Goal: Task Accomplishment & Management: Manage account settings

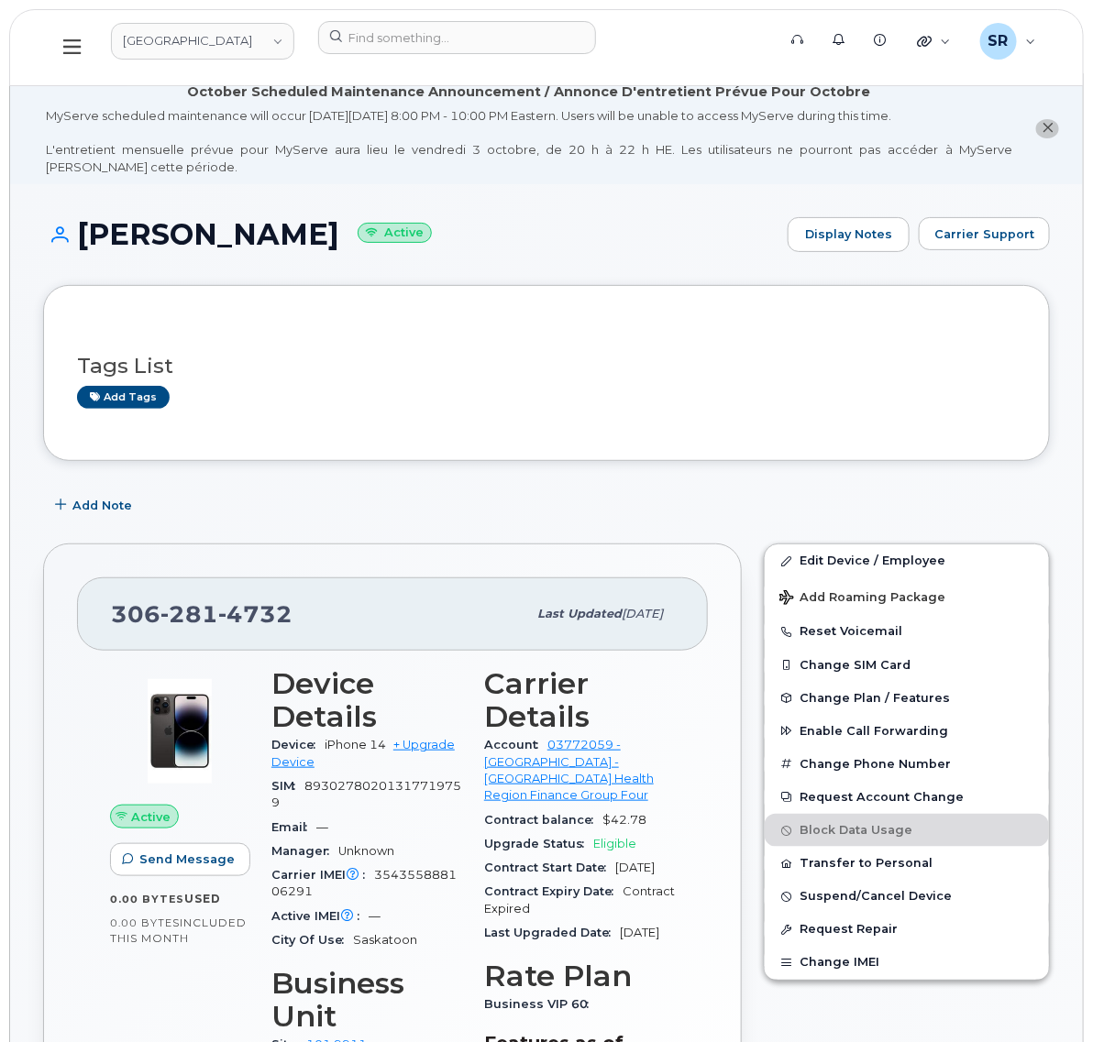
click at [75, 58] on button at bounding box center [72, 47] width 59 height 53
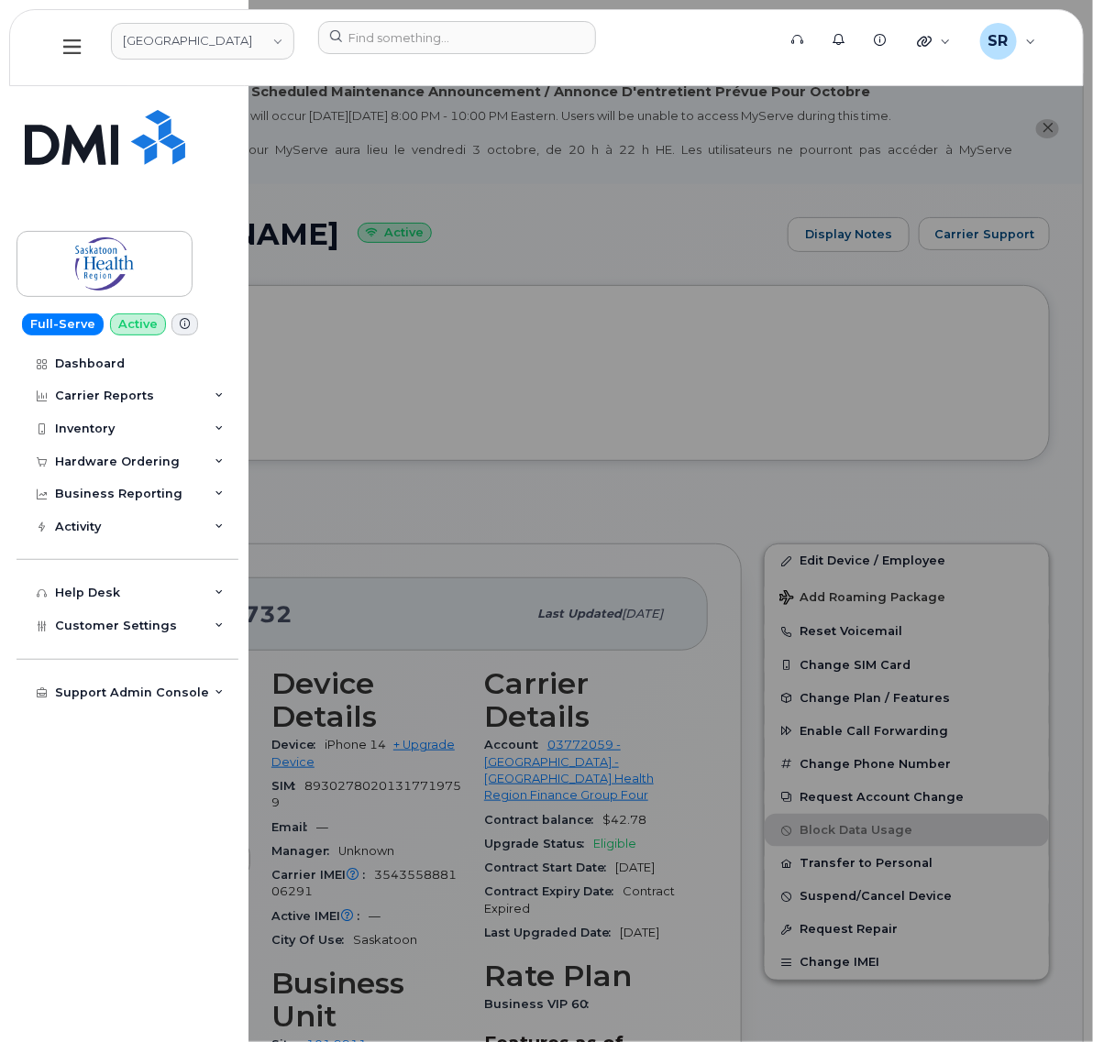
click at [487, 172] on div at bounding box center [546, 521] width 1093 height 1042
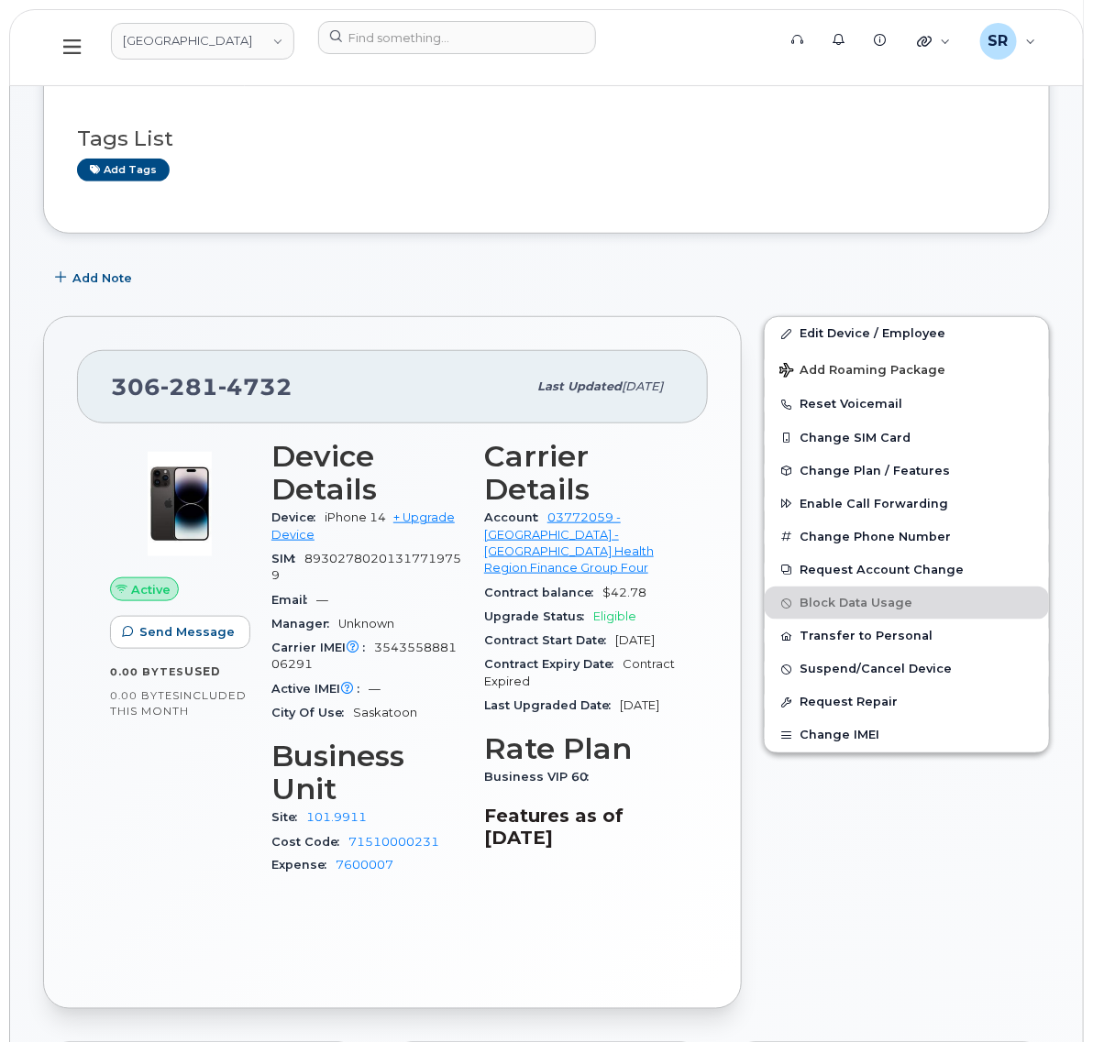
scroll to position [229, 0]
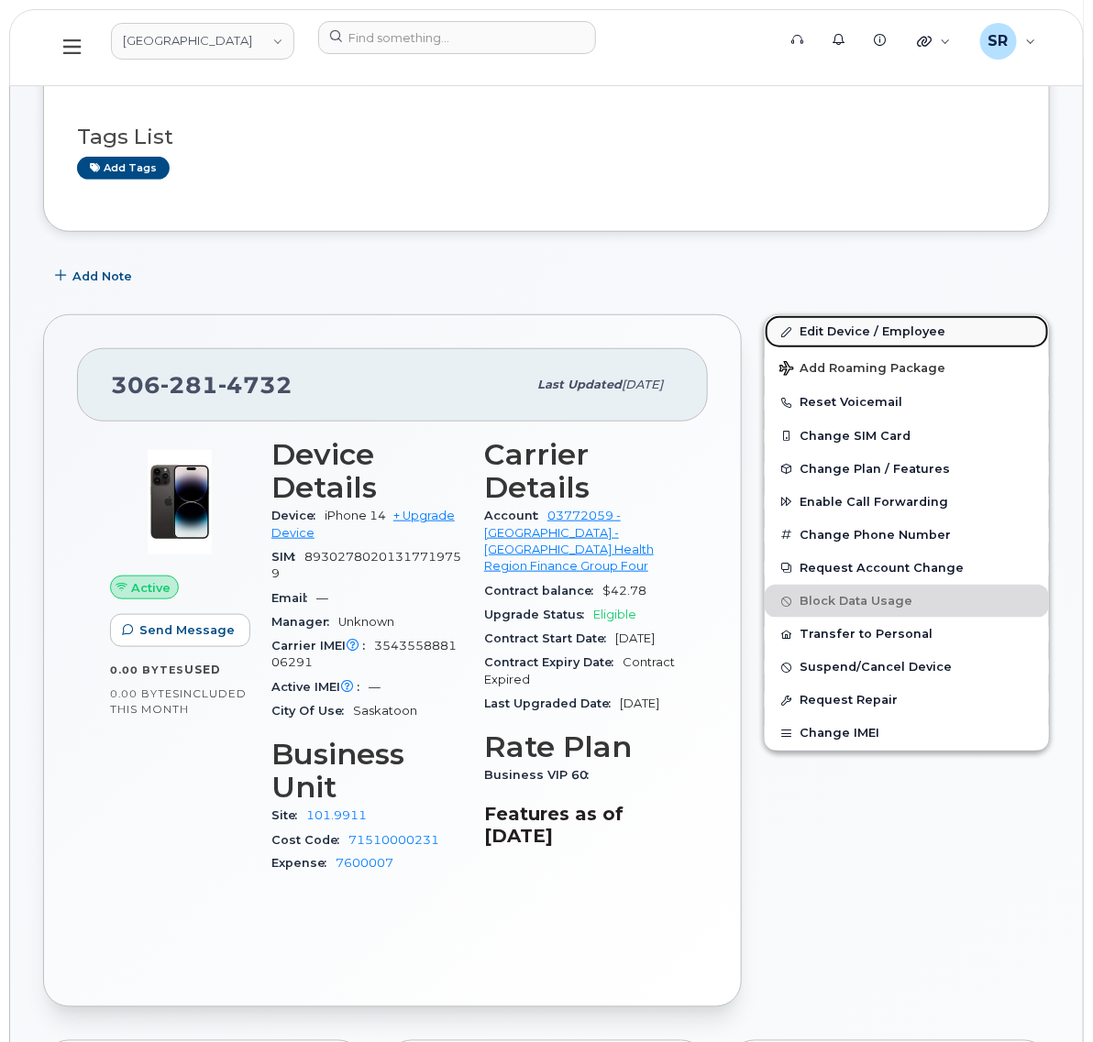
click at [845, 335] on link "Edit Device / Employee" at bounding box center [906, 331] width 284 height 33
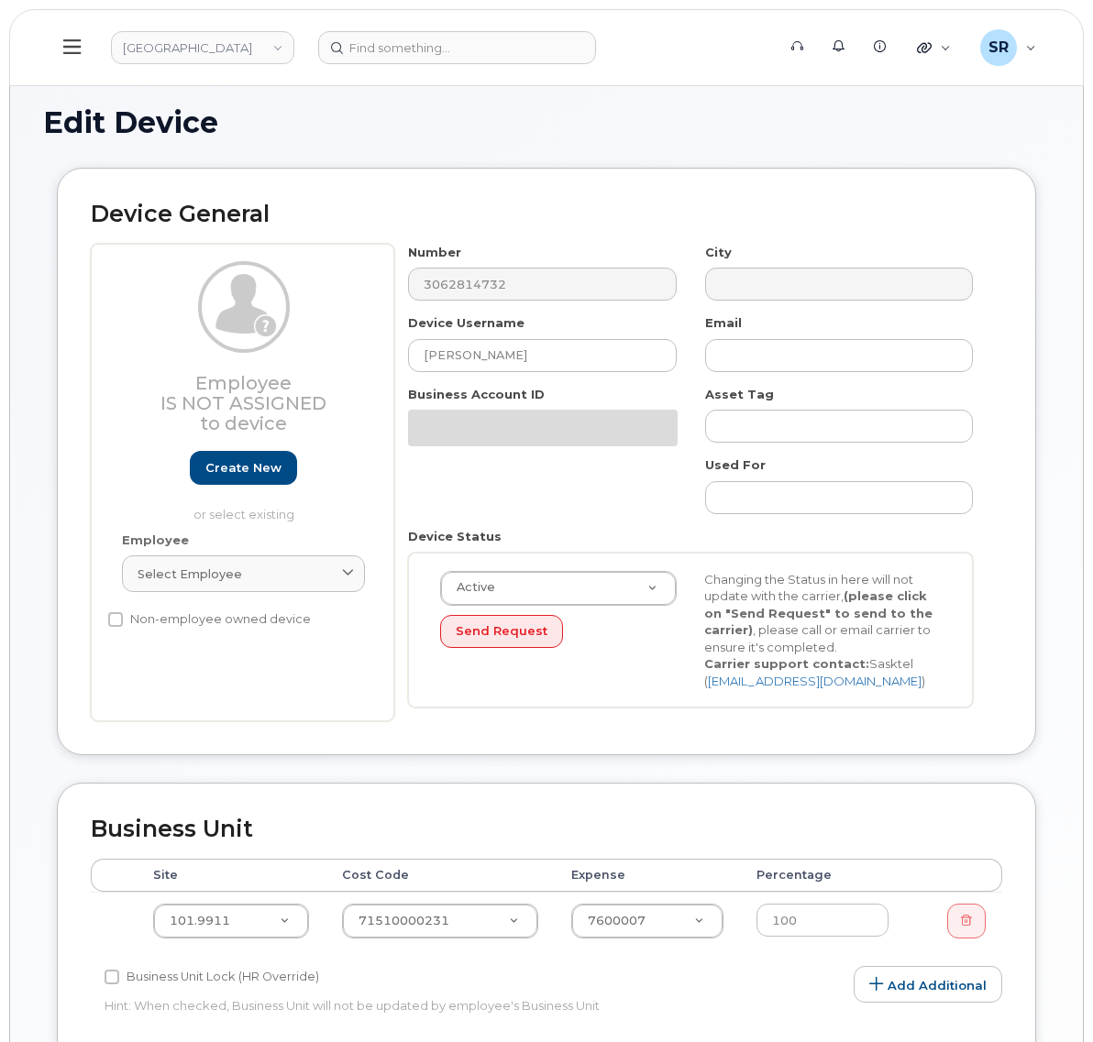
select select "18172"
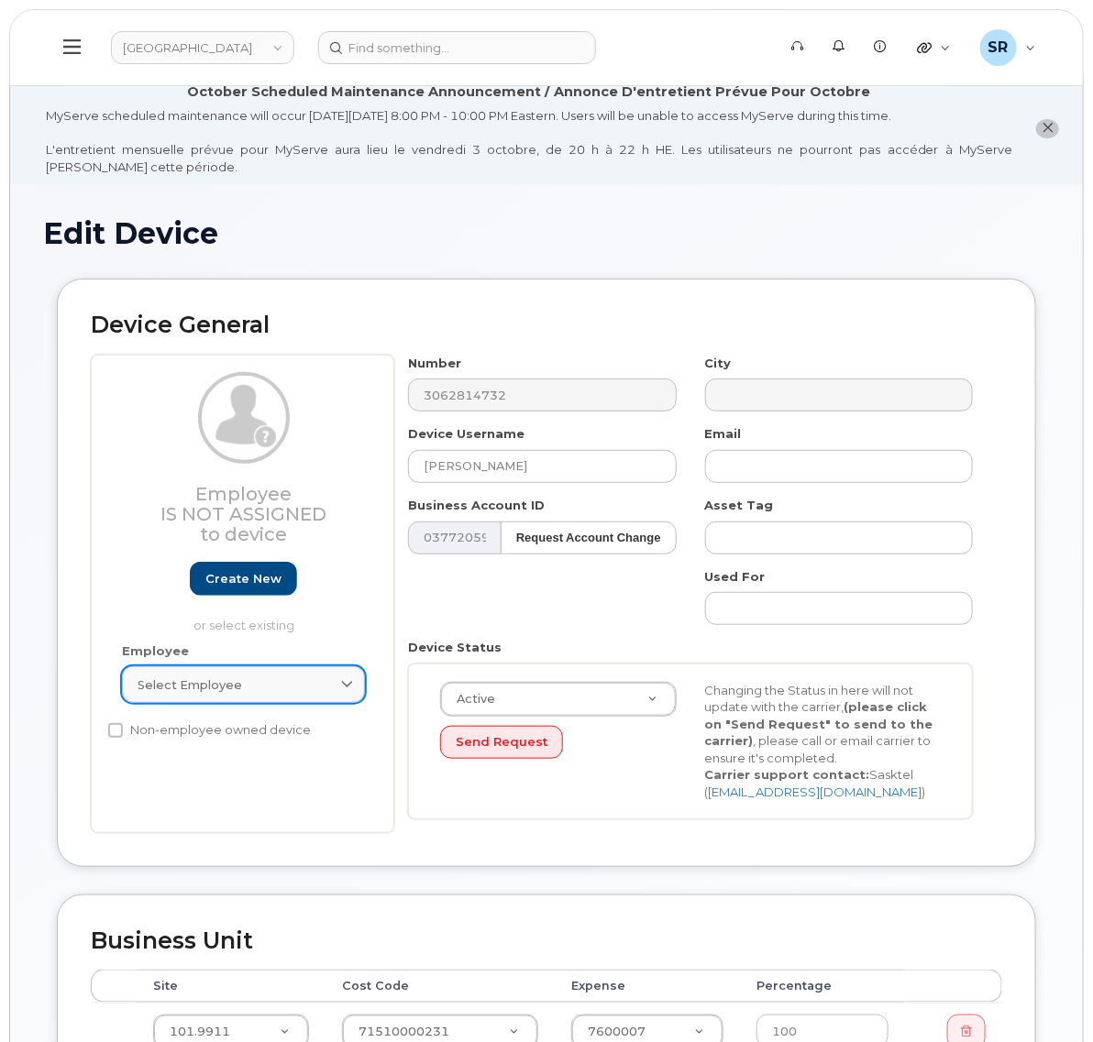
click at [255, 686] on div "Select employee" at bounding box center [243, 684] width 212 height 17
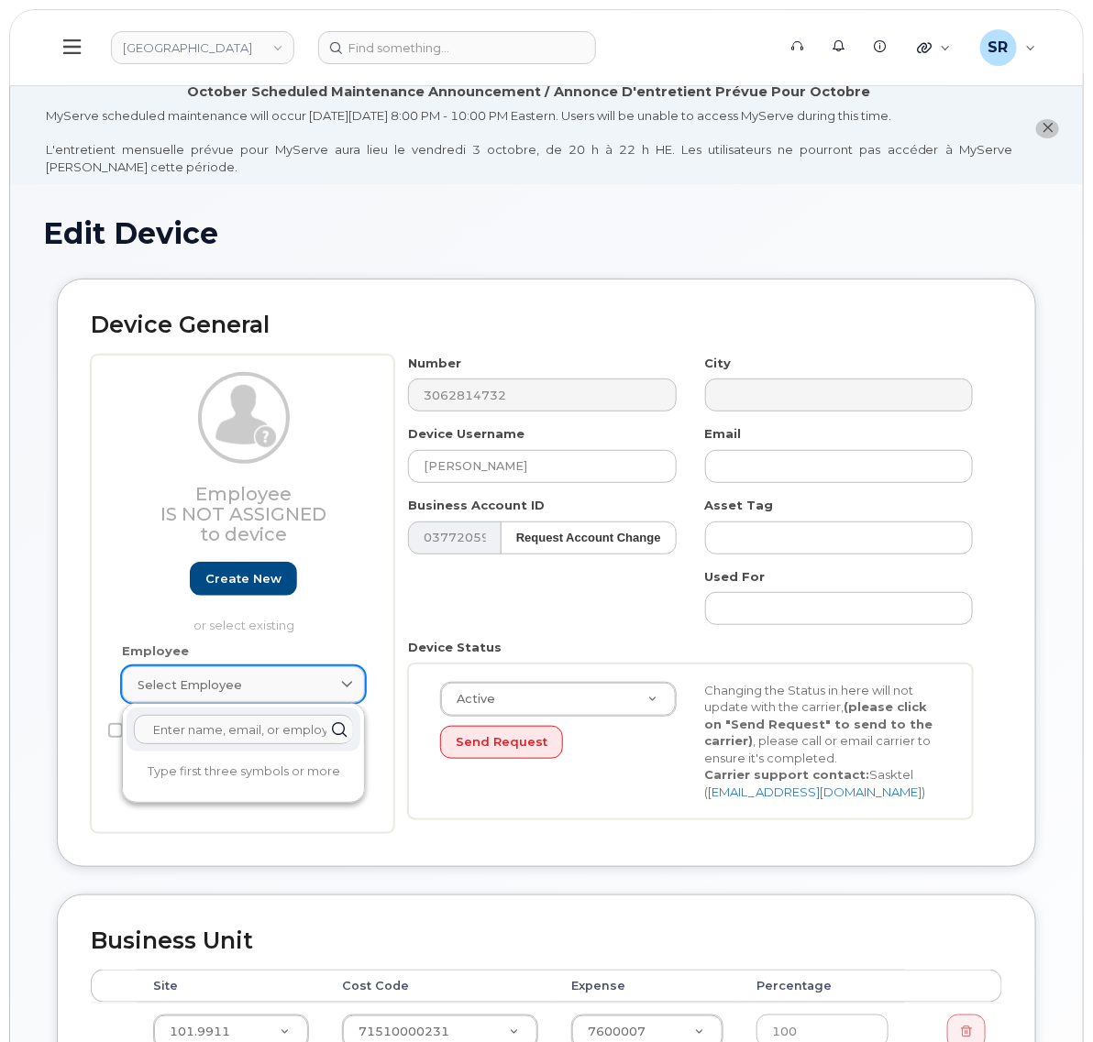
paste input "[PERSON_NAME]"
click at [289, 621] on p "or select existing" at bounding box center [243, 625] width 243 height 17
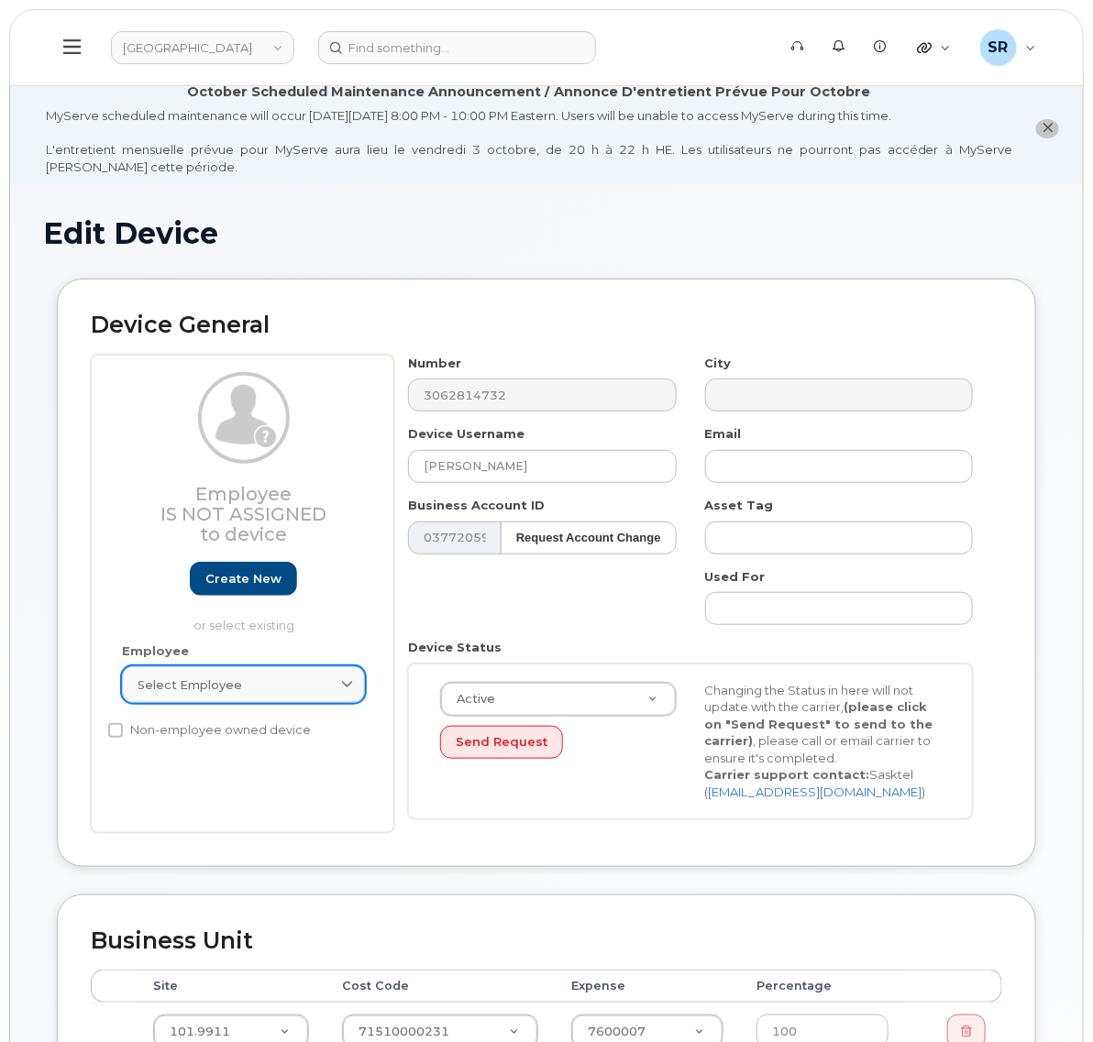
click at [204, 699] on link "Select employee" at bounding box center [243, 684] width 243 height 37
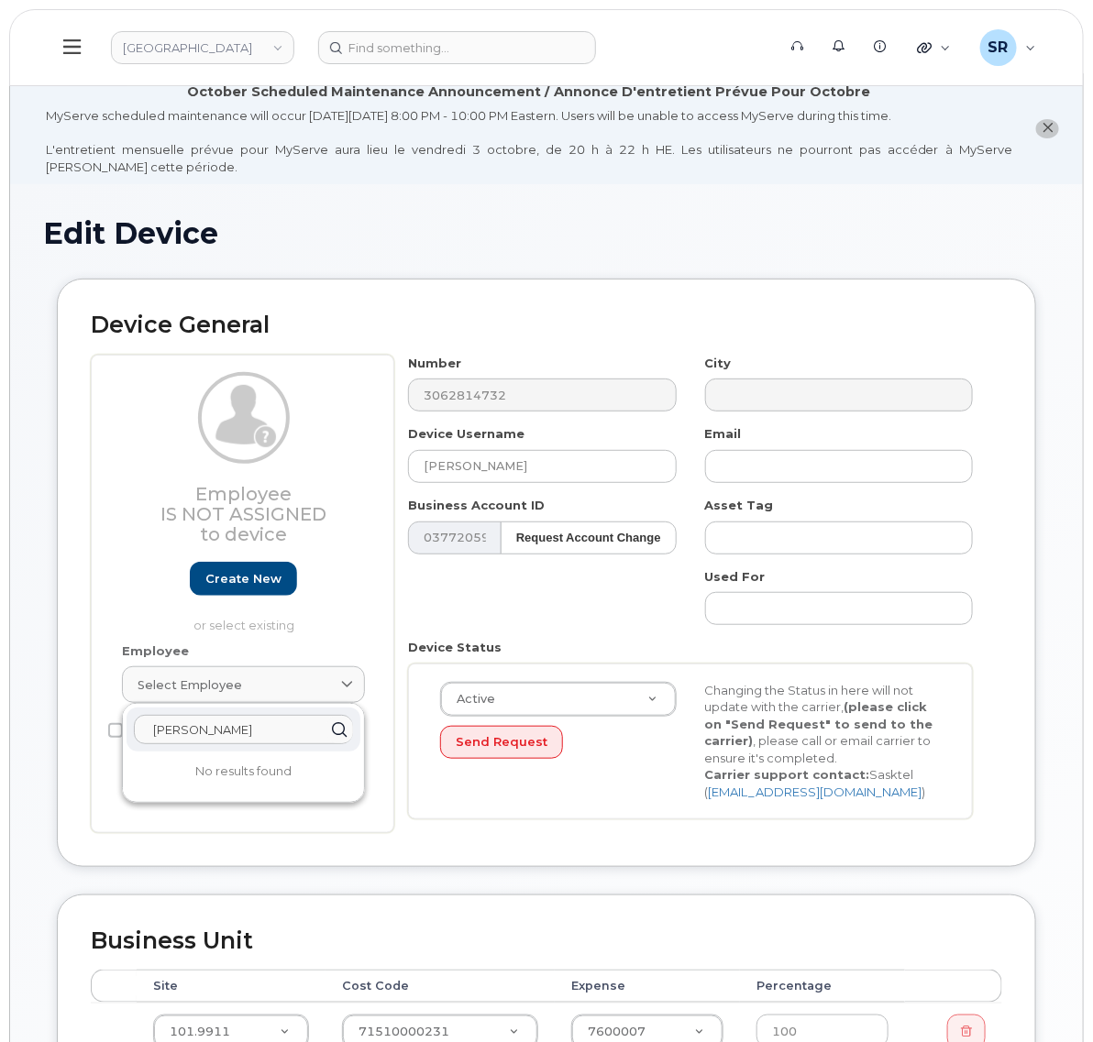
click at [276, 738] on input "[PERSON_NAME]" at bounding box center [243, 729] width 219 height 29
drag, startPoint x: 232, startPoint y: 734, endPoint x: 204, endPoint y: 738, distance: 27.7
click at [204, 738] on input "[PERSON_NAME]" at bounding box center [243, 729] width 219 height 29
click at [206, 734] on input "[PERSON_NAME]" at bounding box center [243, 729] width 219 height 29
drag, startPoint x: 241, startPoint y: 738, endPoint x: 126, endPoint y: 733, distance: 114.7
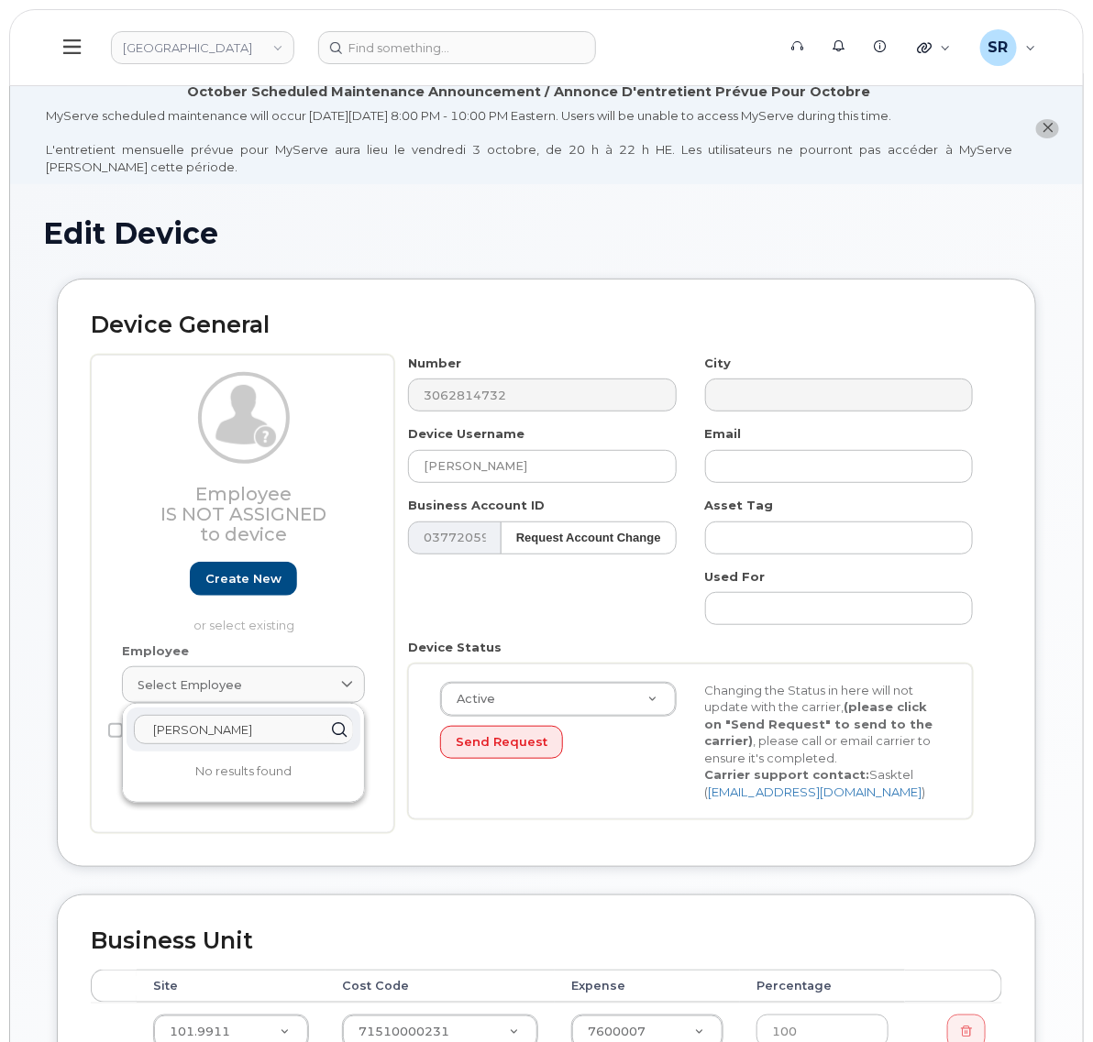
click at [126, 733] on div "Landstrom" at bounding box center [243, 730] width 234 height 44
paste input "Brittney"
type input "Brittney"
click at [336, 733] on icon at bounding box center [339, 730] width 27 height 27
click at [337, 702] on link "Select employee" at bounding box center [243, 684] width 243 height 37
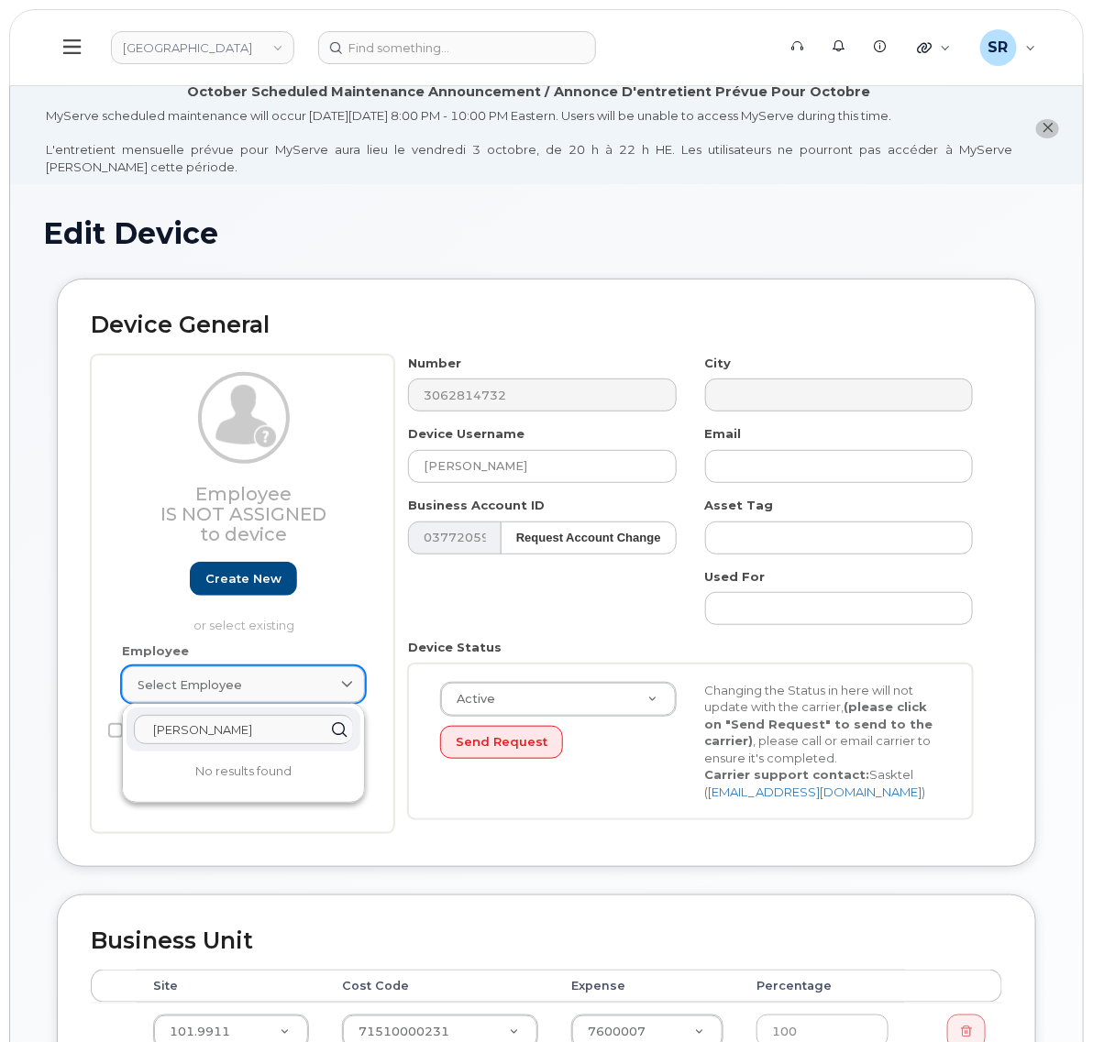
click at [345, 671] on link "Select employee" at bounding box center [243, 684] width 243 height 37
click at [358, 631] on p "or select existing" at bounding box center [243, 625] width 243 height 17
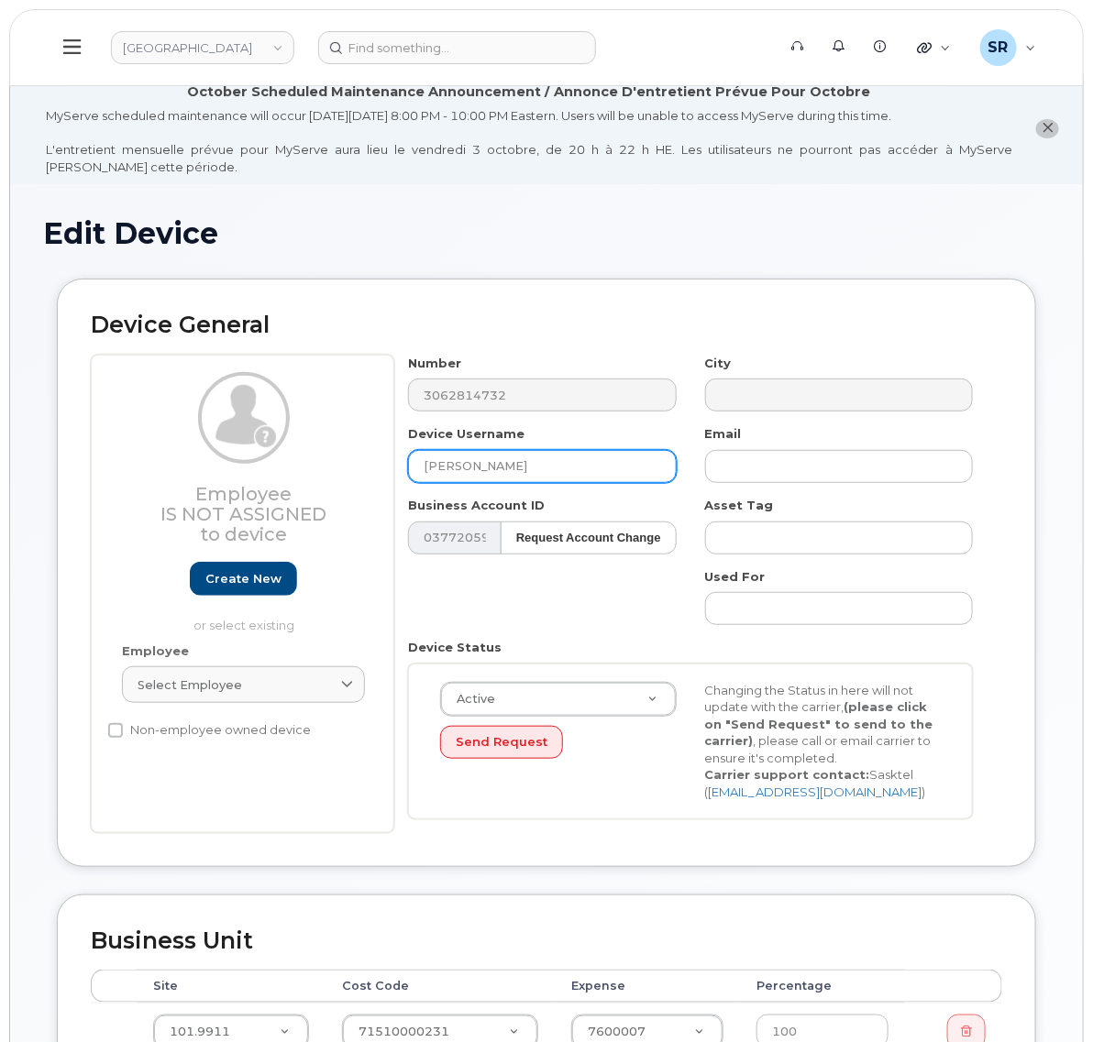
drag, startPoint x: 594, startPoint y: 469, endPoint x: 386, endPoint y: 461, distance: 208.2
click at [386, 461] on div "Employee Is not assigned to device Create new or select existing Employee Selec…" at bounding box center [546, 594] width 911 height 478
paste input "[PERSON_NAME]"
type input "[PERSON_NAME]"
click at [633, 596] on div "Number 3062814732 City Device Username Brittney Landstrom Email Business Accoun…" at bounding box center [690, 594] width 593 height 478
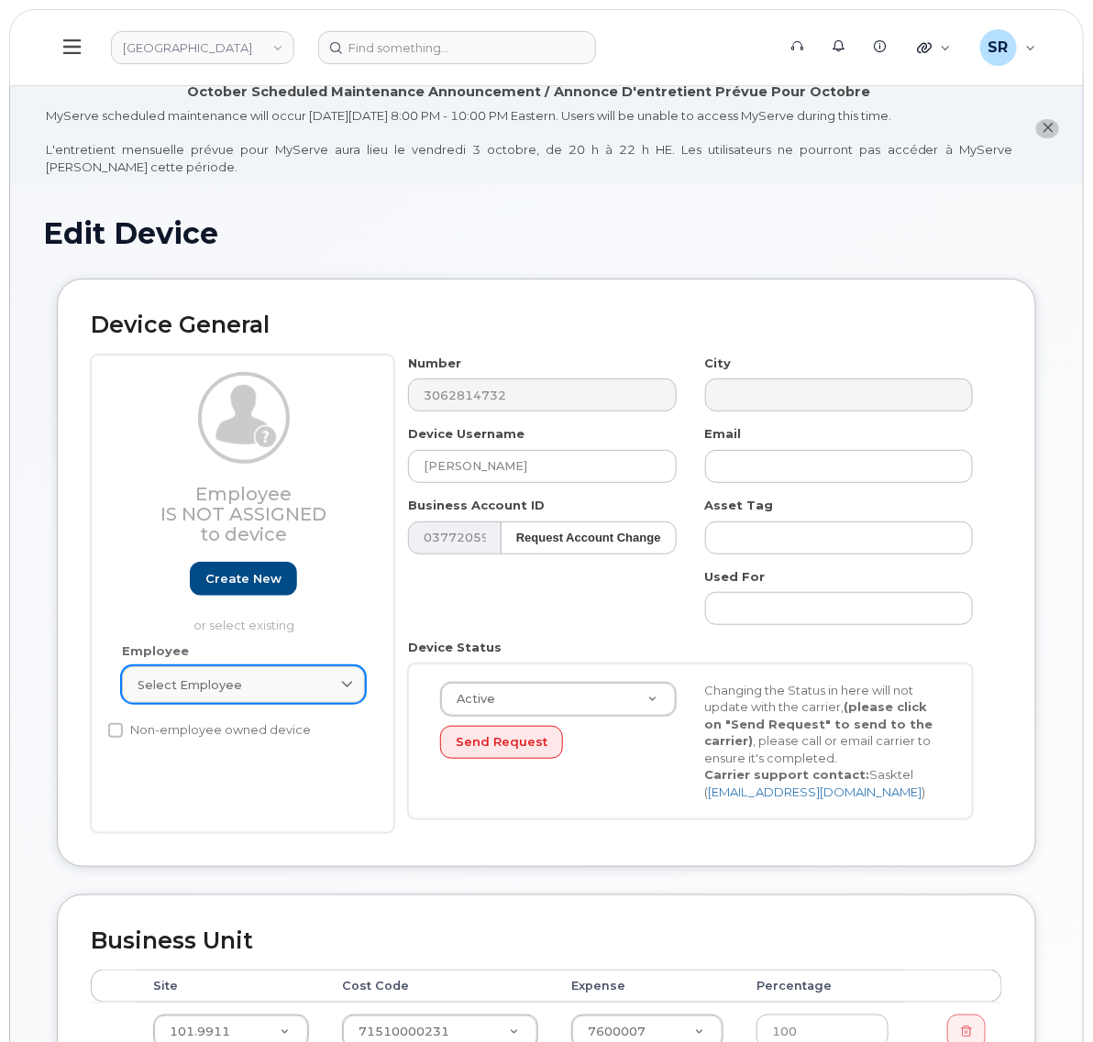
click at [286, 676] on link "Select employee" at bounding box center [243, 684] width 243 height 37
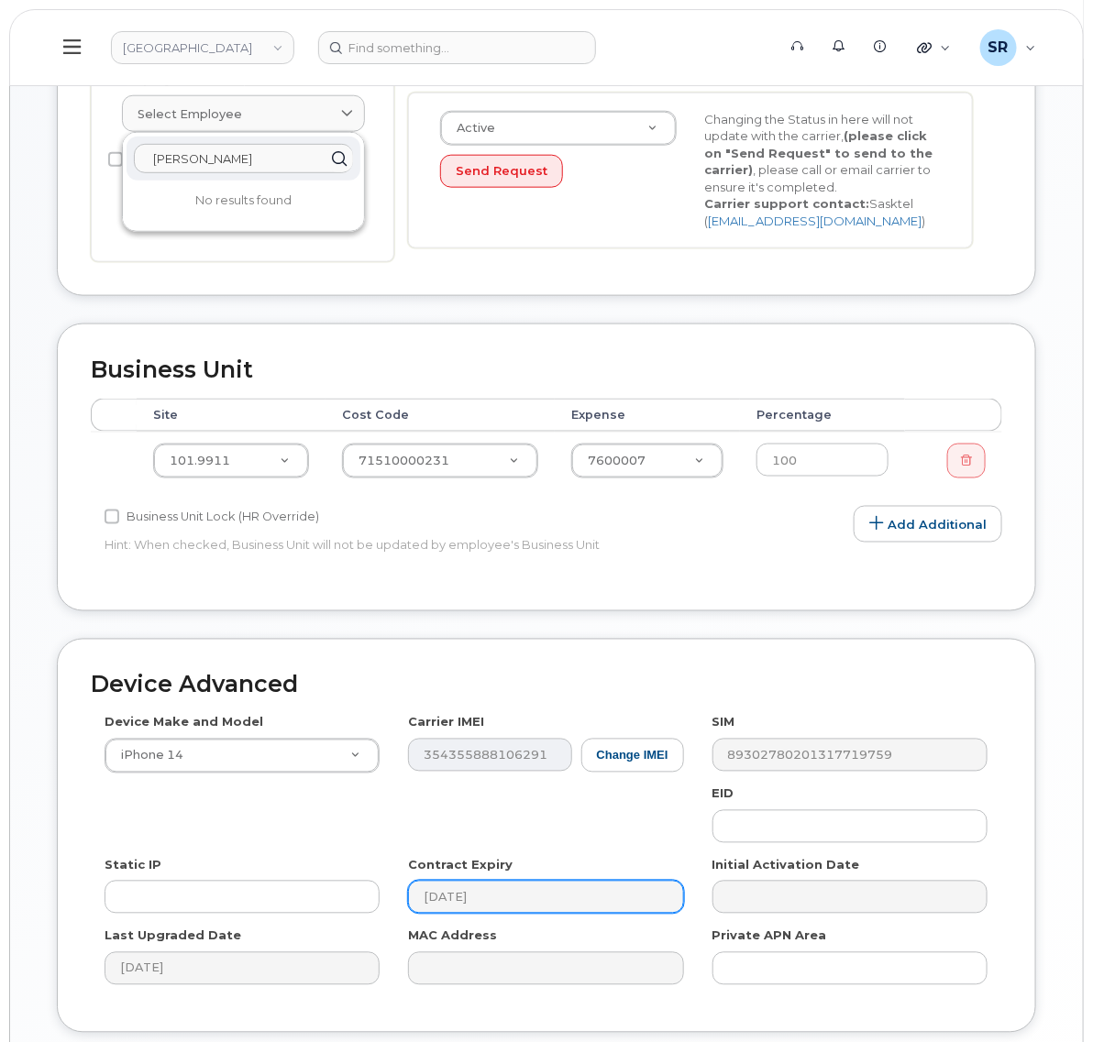
scroll to position [573, 0]
click at [460, 585] on div "Business Unit Accounting Categories Rules Accounting categories percentages mus…" at bounding box center [546, 466] width 979 height 288
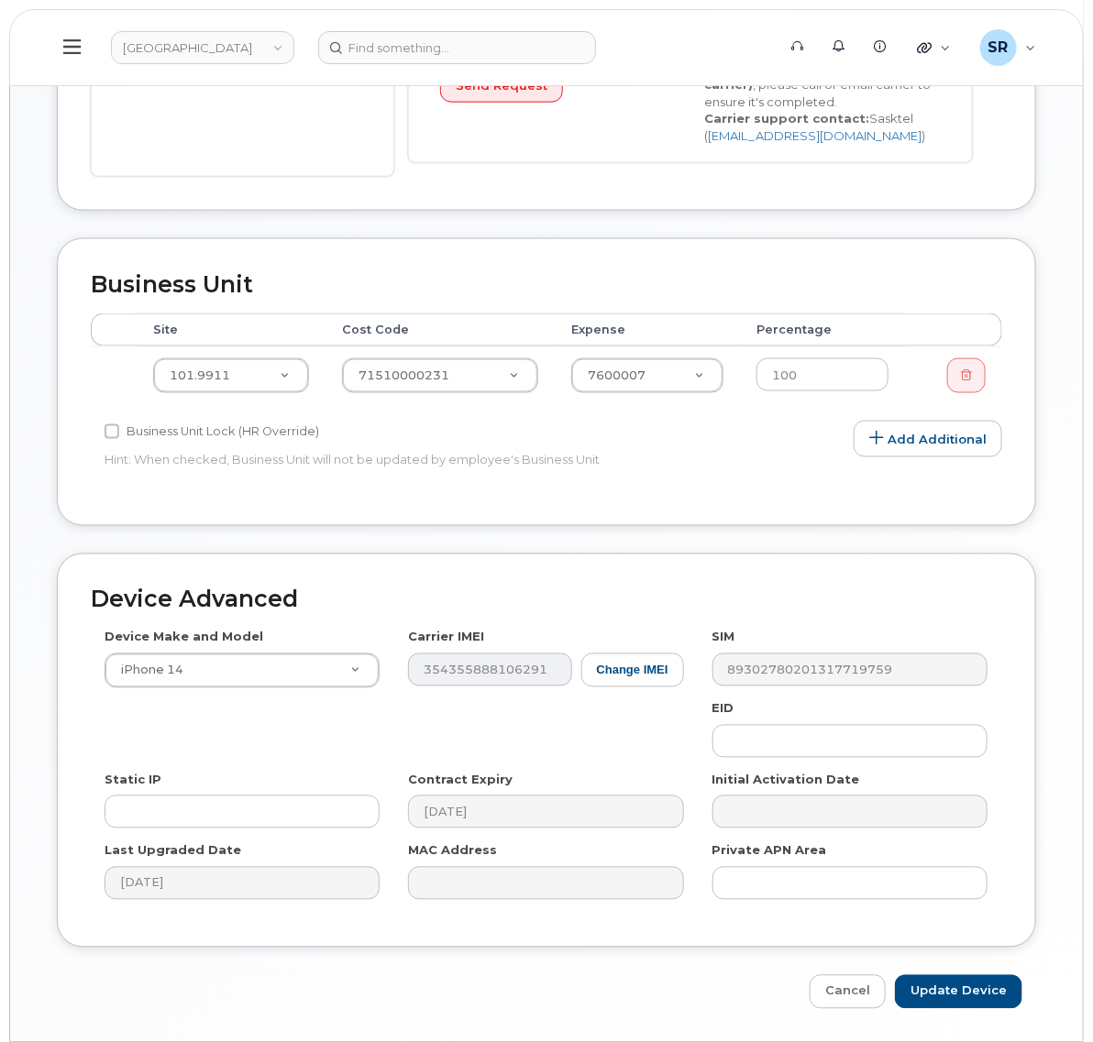
scroll to position [717, 0]
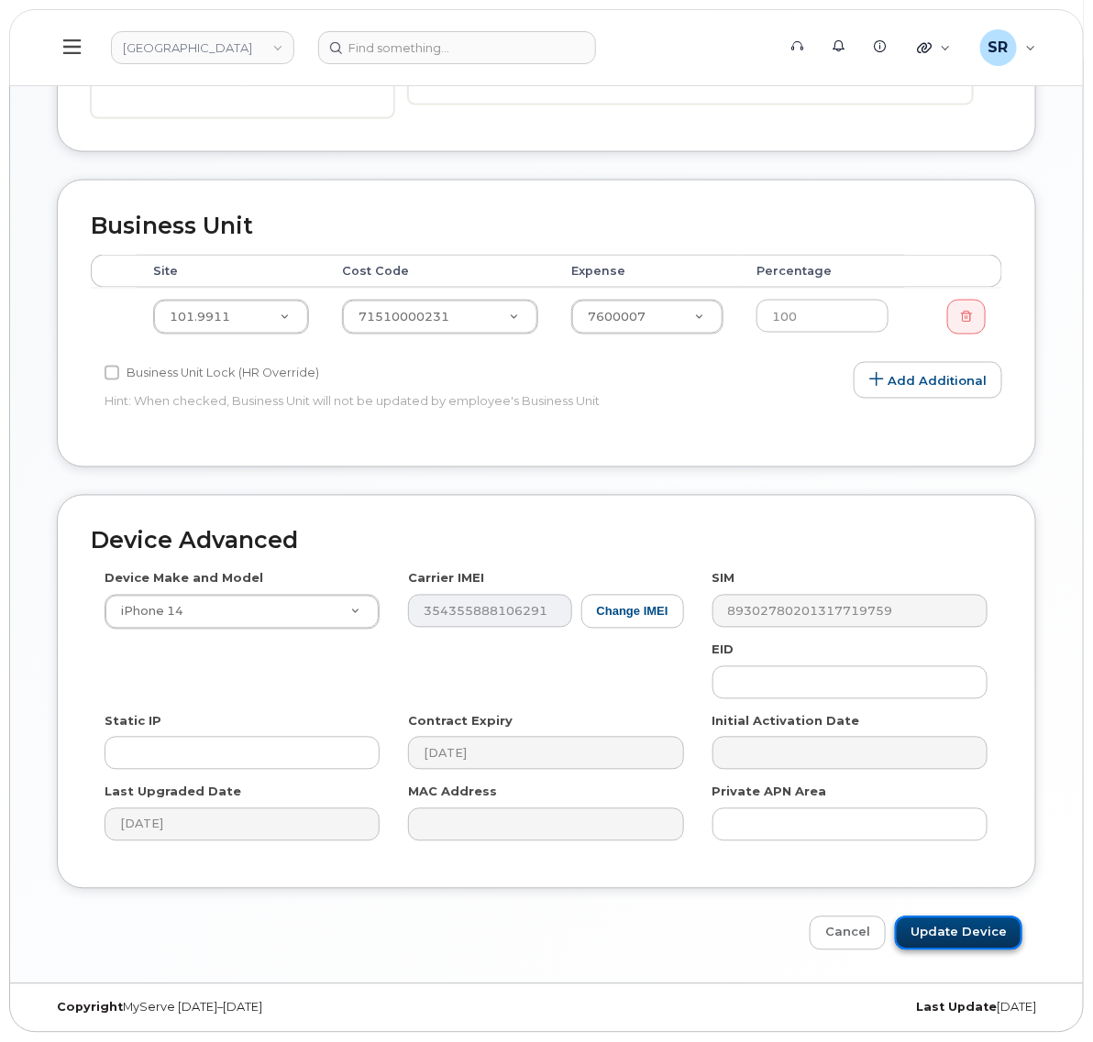
click at [964, 942] on input "Update Device" at bounding box center [958, 934] width 127 height 34
type input "Saving..."
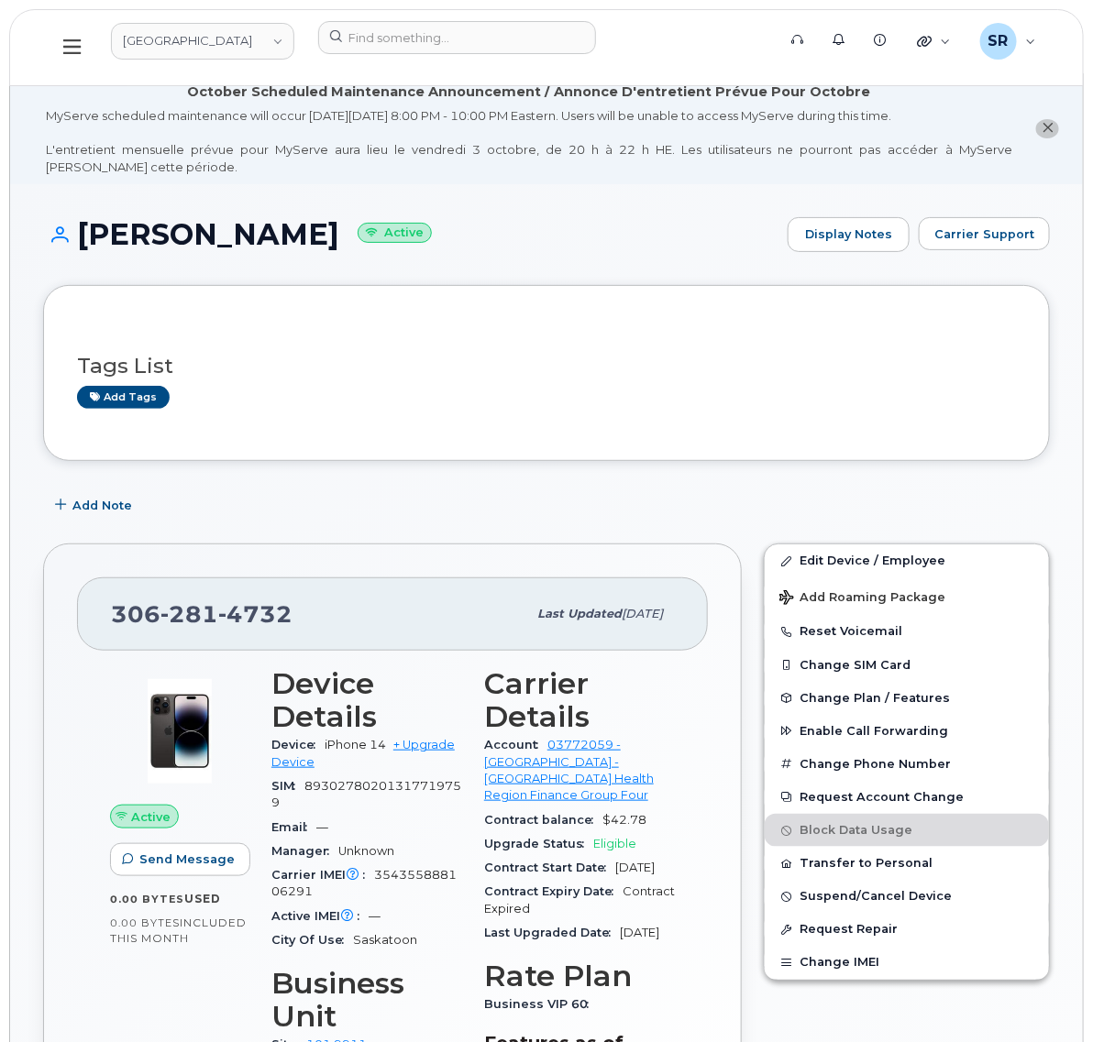
drag, startPoint x: 373, startPoint y: 227, endPoint x: 85, endPoint y: 235, distance: 287.9
click at [85, 235] on h1 "[PERSON_NAME] Active" at bounding box center [410, 234] width 735 height 32
copy h1 "[PERSON_NAME]"
drag, startPoint x: 316, startPoint y: 615, endPoint x: 87, endPoint y: 594, distance: 230.1
click at [87, 594] on div "306 281 4732 Last updated Oct 13, 2025" at bounding box center [392, 613] width 631 height 73
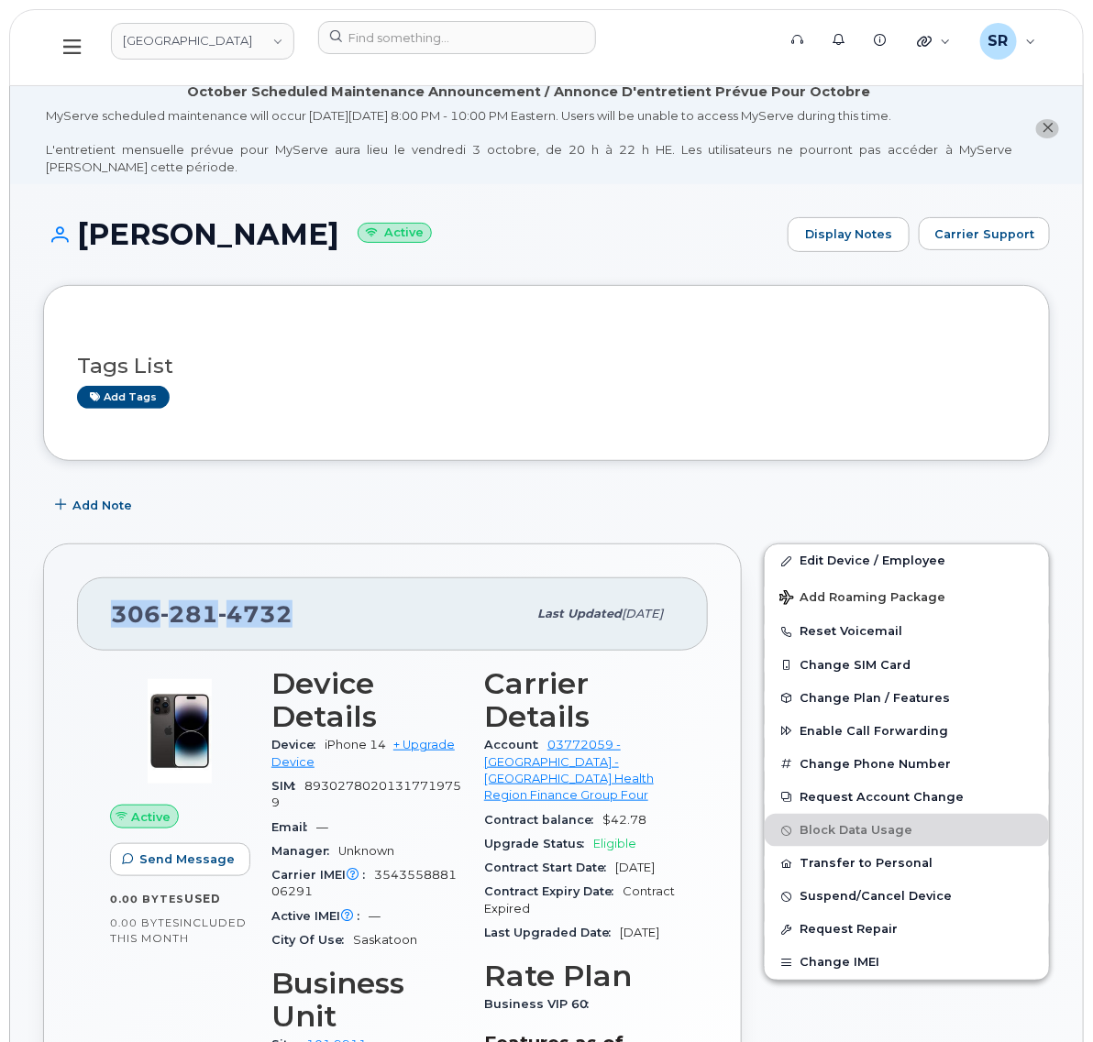
copy span "[PHONE_NUMBER]"
click at [414, 624] on div "[PHONE_NUMBER]" at bounding box center [318, 614] width 415 height 38
drag, startPoint x: 316, startPoint y: 607, endPoint x: 102, endPoint y: 606, distance: 214.5
click at [102, 606] on div "306 281 4732 Last updated Oct 13, 2025" at bounding box center [392, 613] width 631 height 73
copy span "[PHONE_NUMBER]"
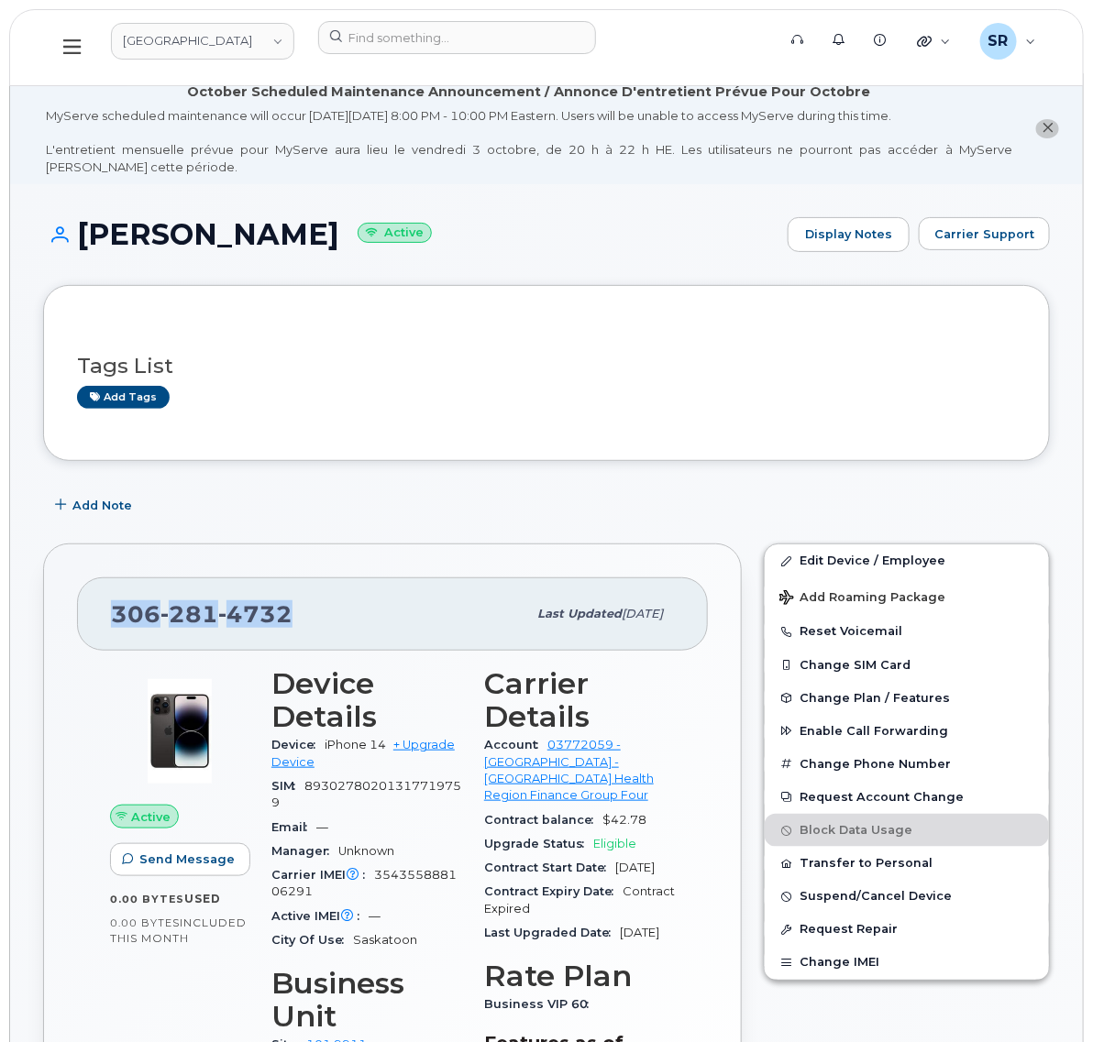
click at [75, 32] on button at bounding box center [72, 47] width 59 height 53
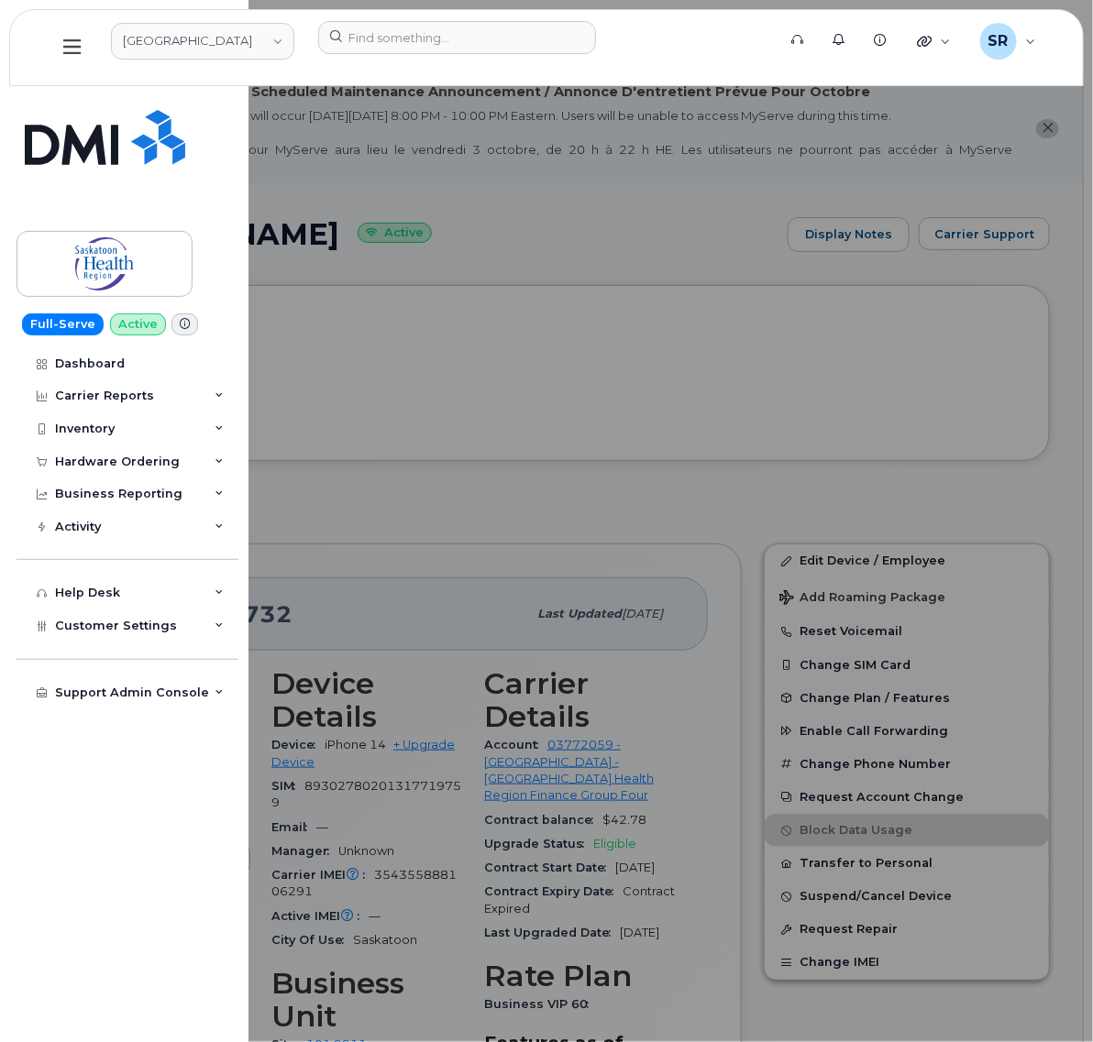
click at [644, 532] on div at bounding box center [546, 521] width 1093 height 1042
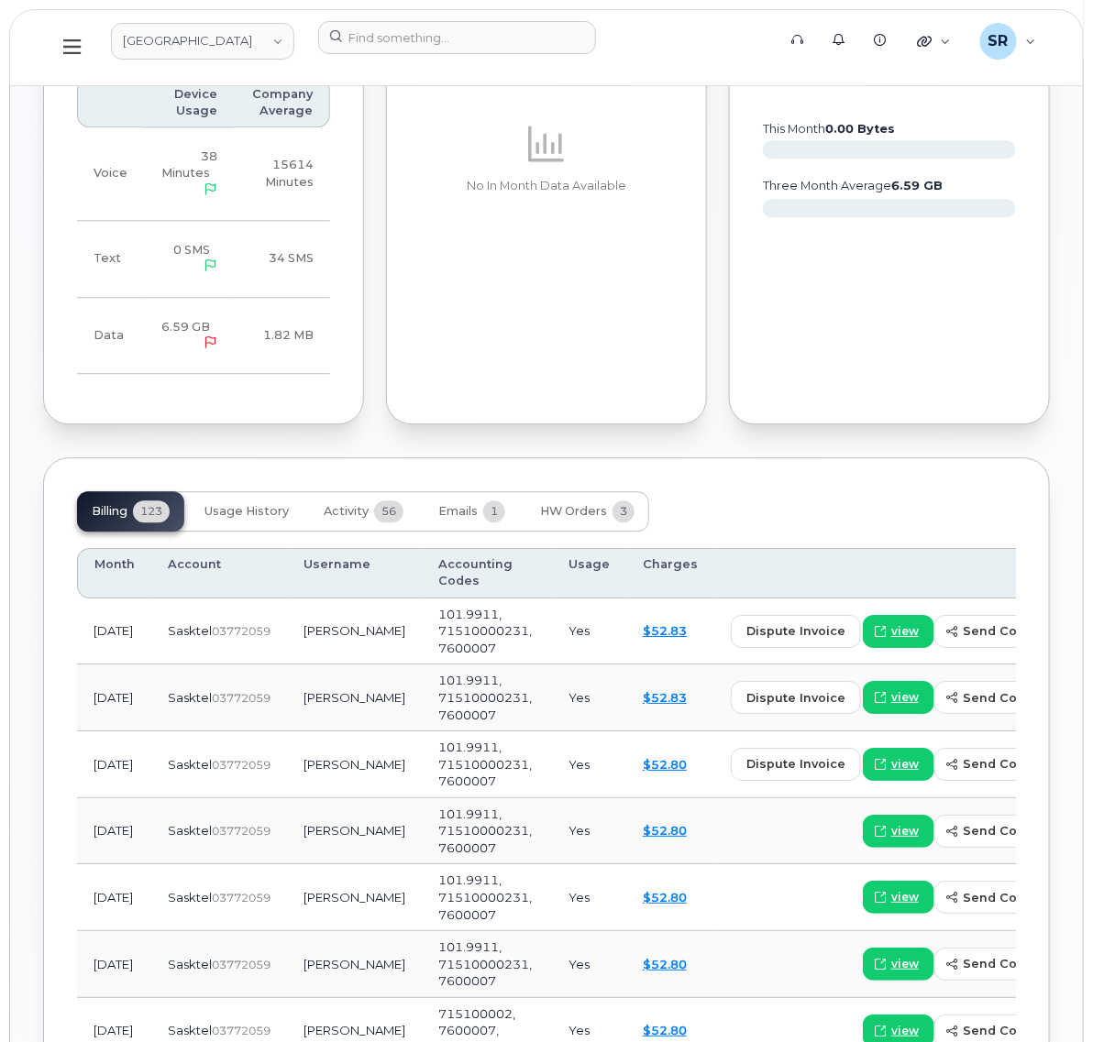
scroll to position [1375, 0]
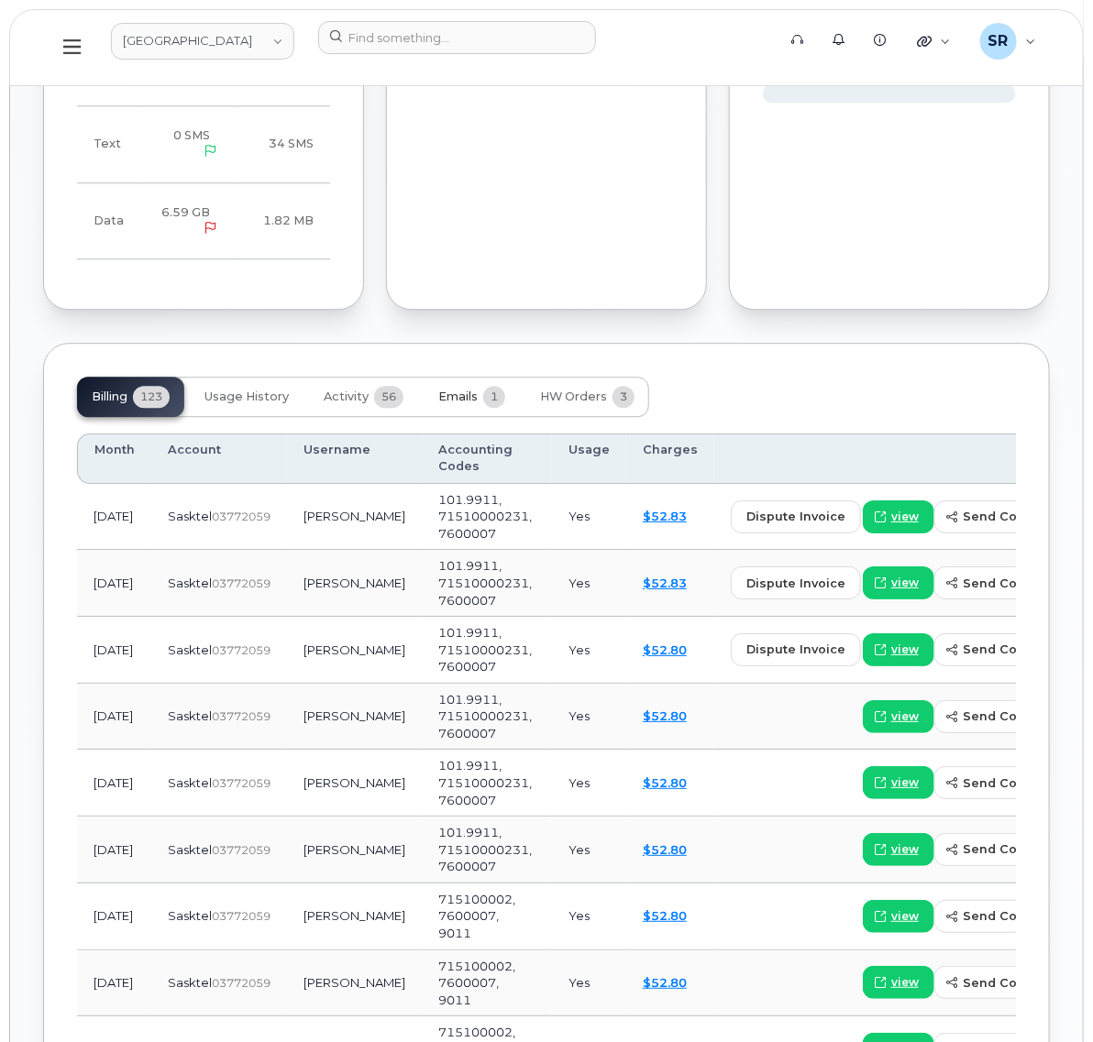
click at [473, 397] on span "Emails" at bounding box center [457, 397] width 39 height 15
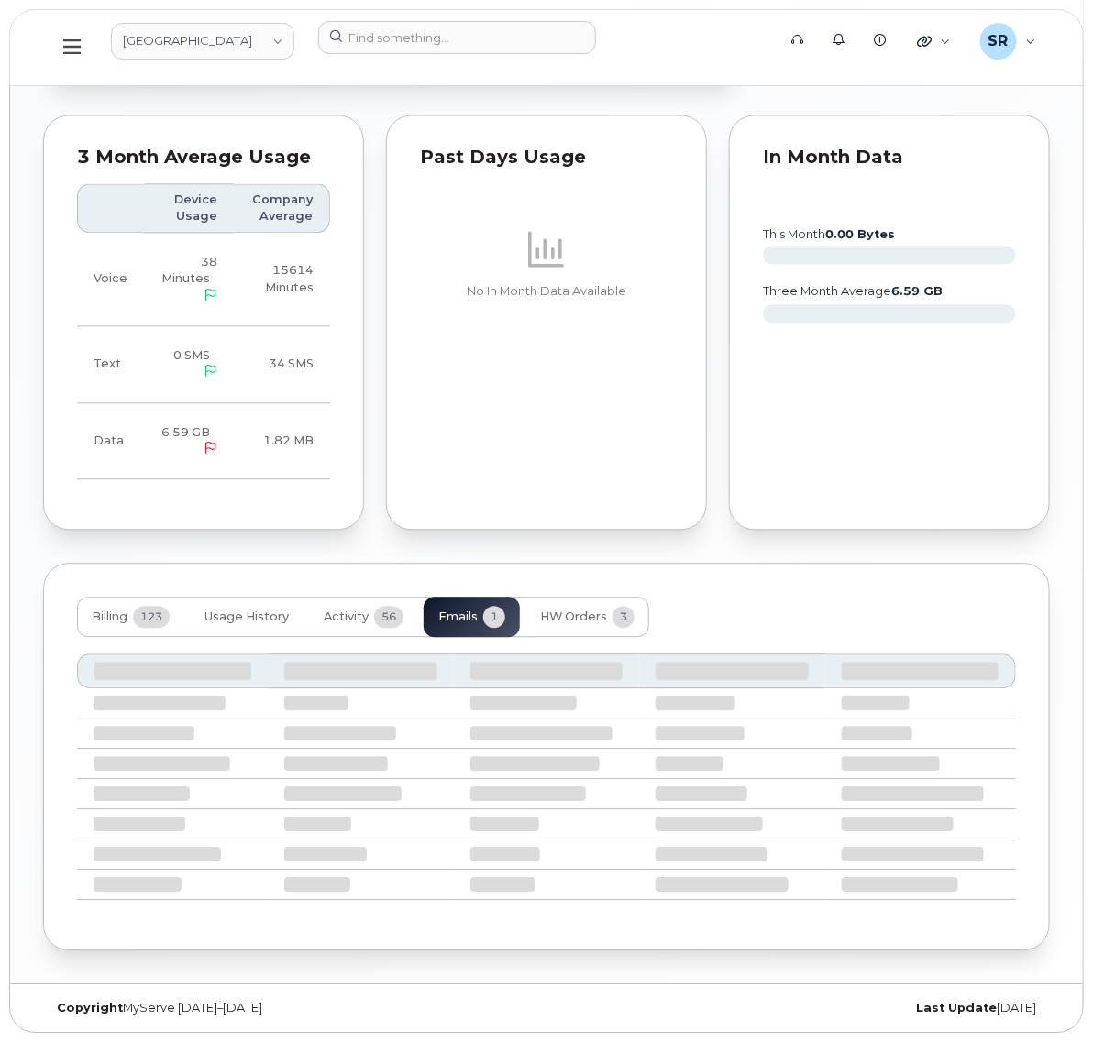
scroll to position [981, 0]
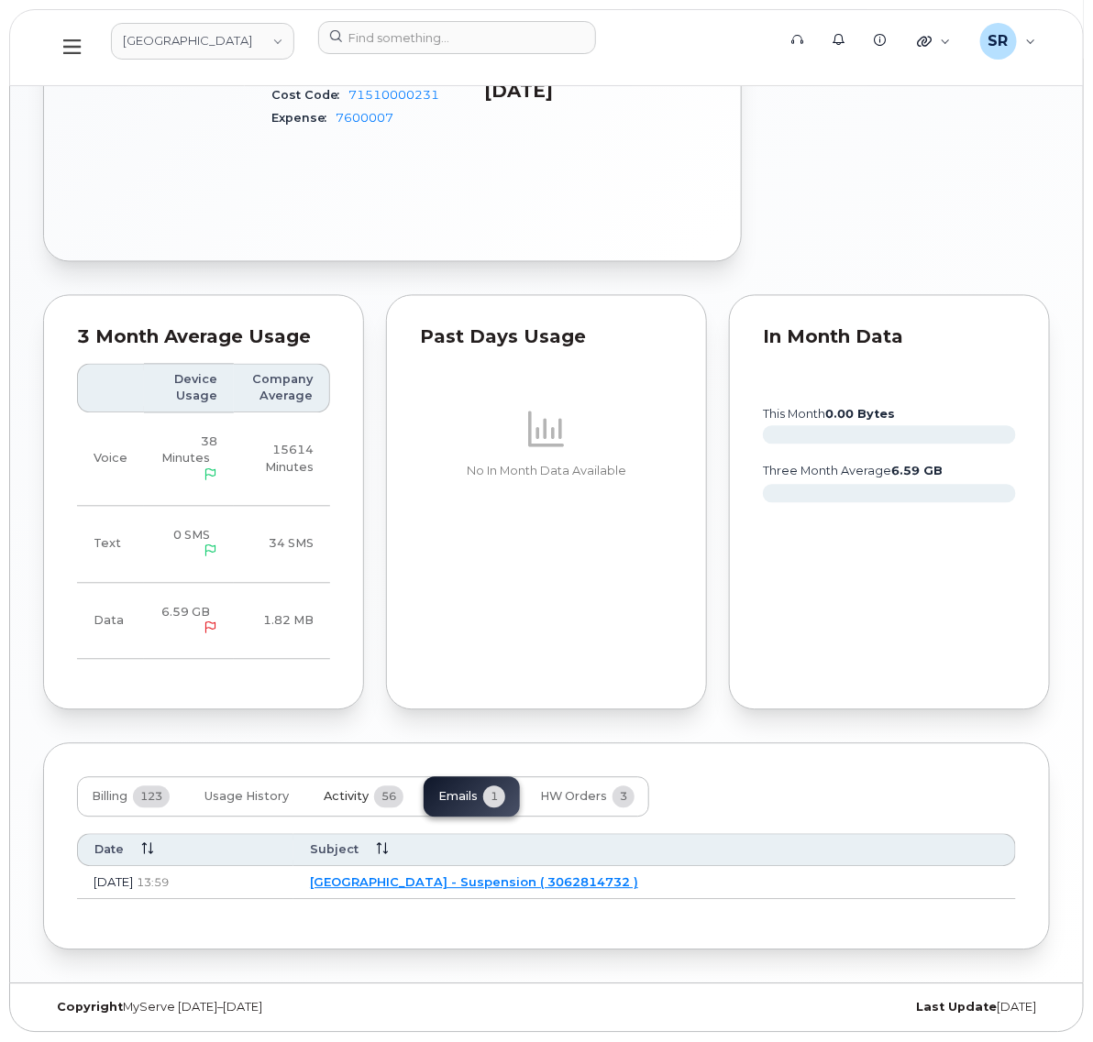
click at [341, 803] on span "Activity" at bounding box center [346, 797] width 45 height 15
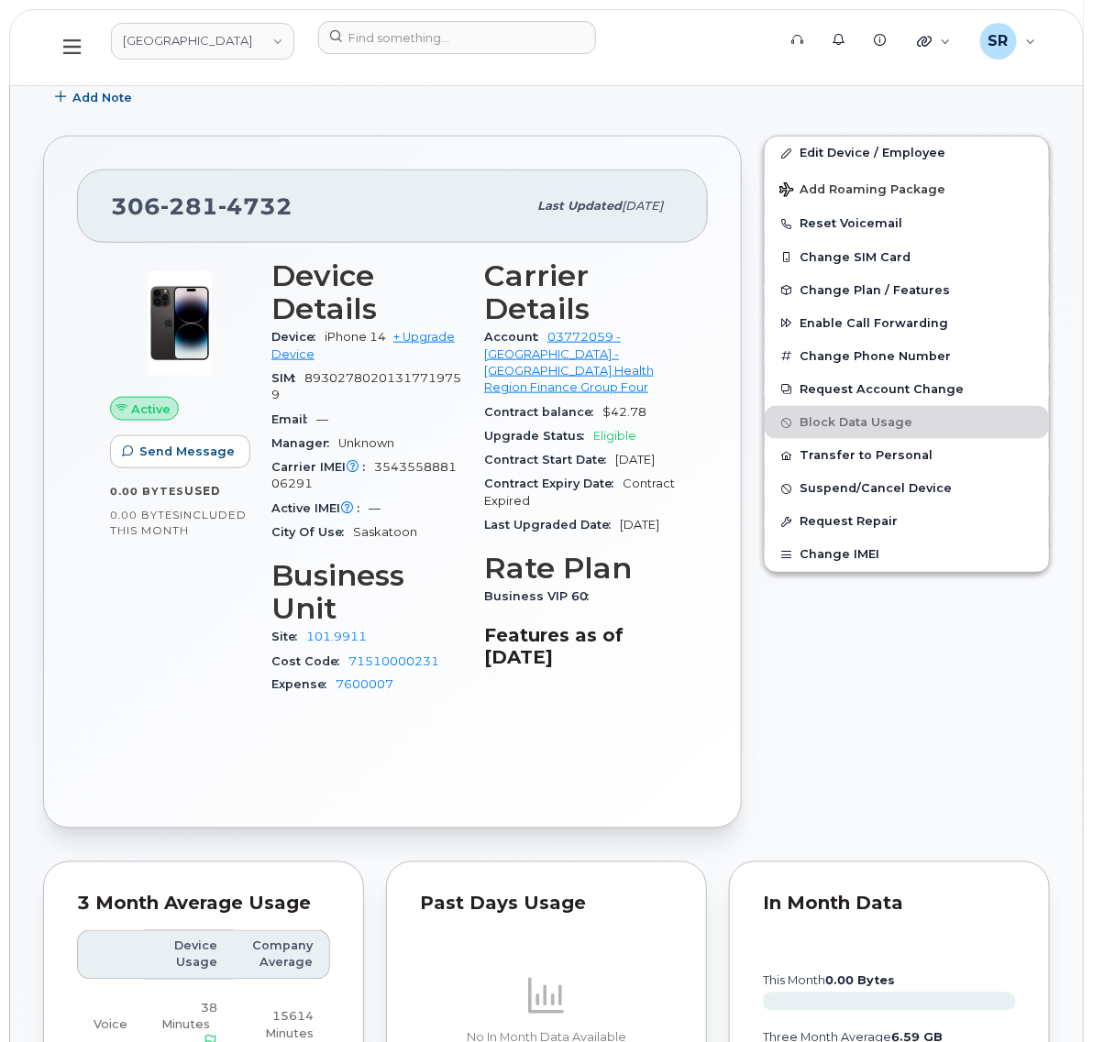
scroll to position [0, 0]
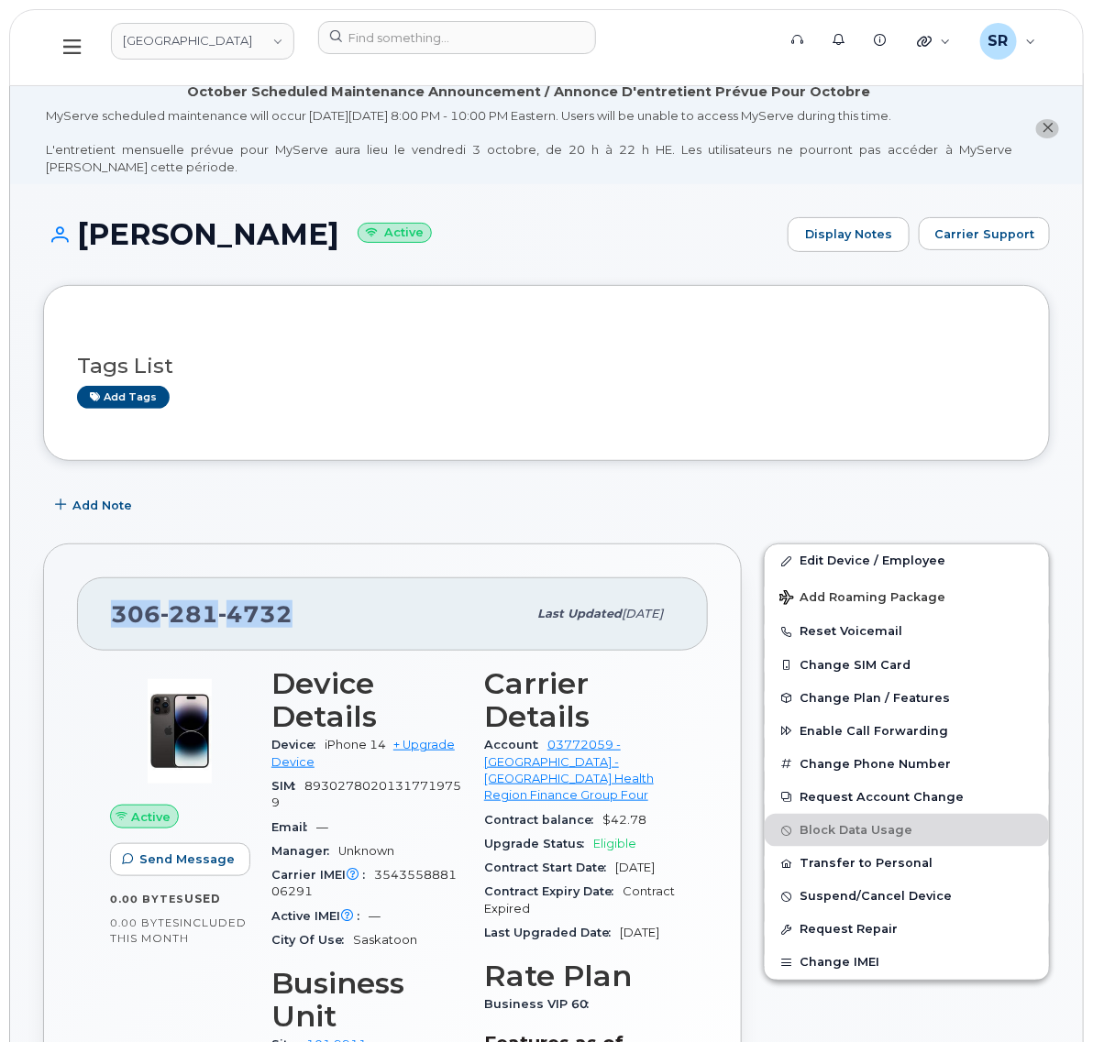
drag, startPoint x: 316, startPoint y: 610, endPoint x: 81, endPoint y: 608, distance: 235.6
click at [81, 608] on div "306 281 4732 Last updated Oct 13, 2025" at bounding box center [392, 613] width 631 height 73
copy span "[PHONE_NUMBER]"
click at [823, 556] on link "Edit Device / Employee" at bounding box center [906, 560] width 284 height 33
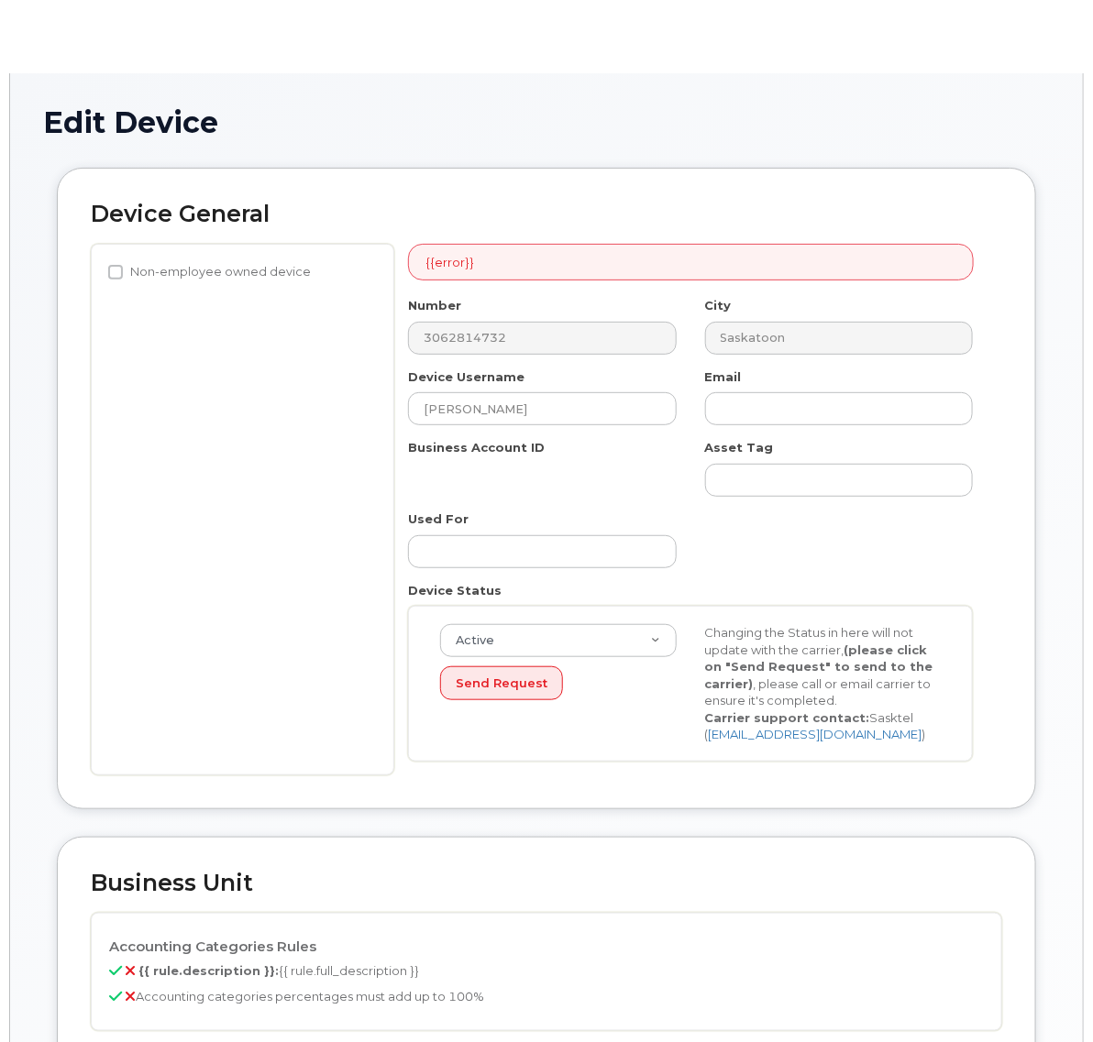
select select "18172"
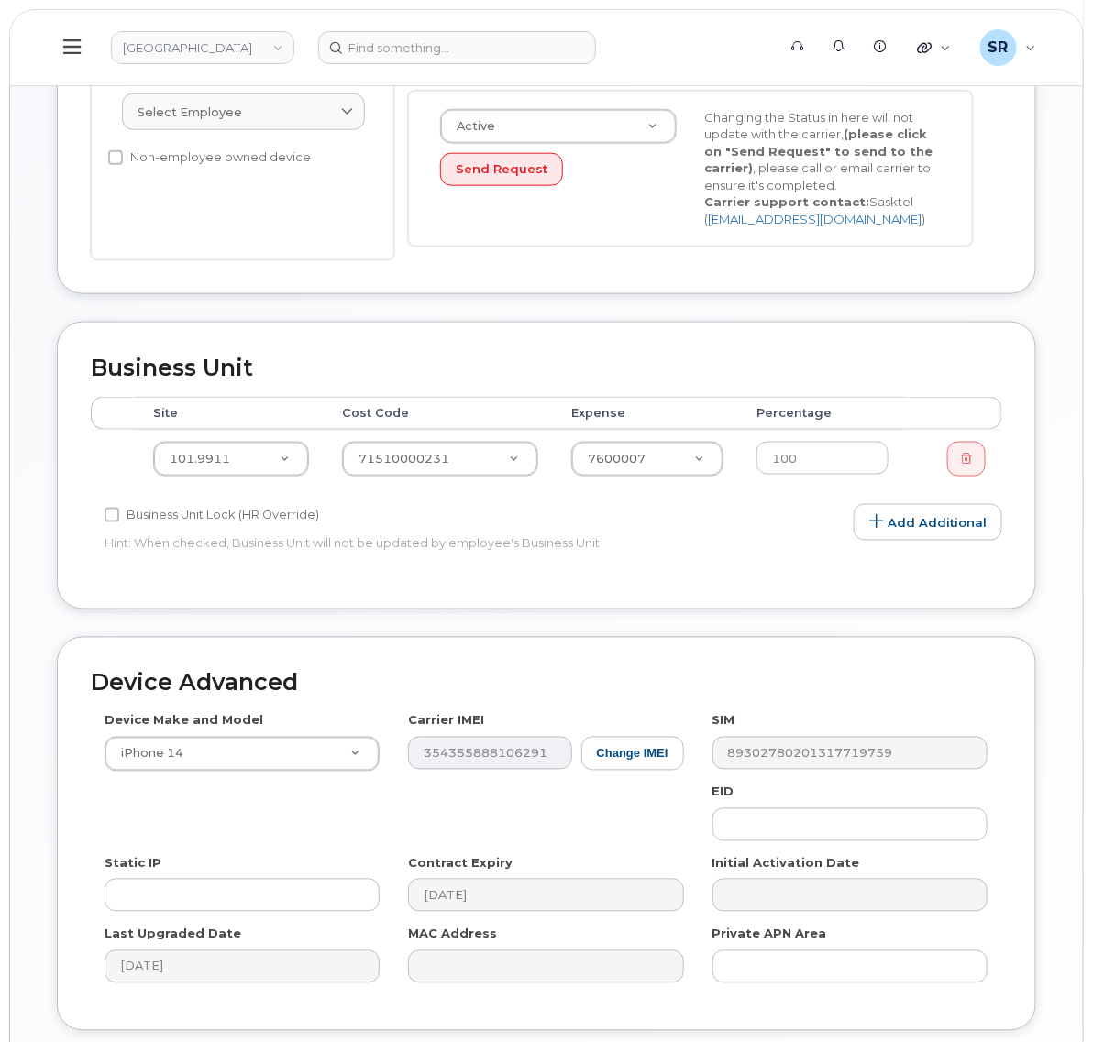
scroll to position [717, 0]
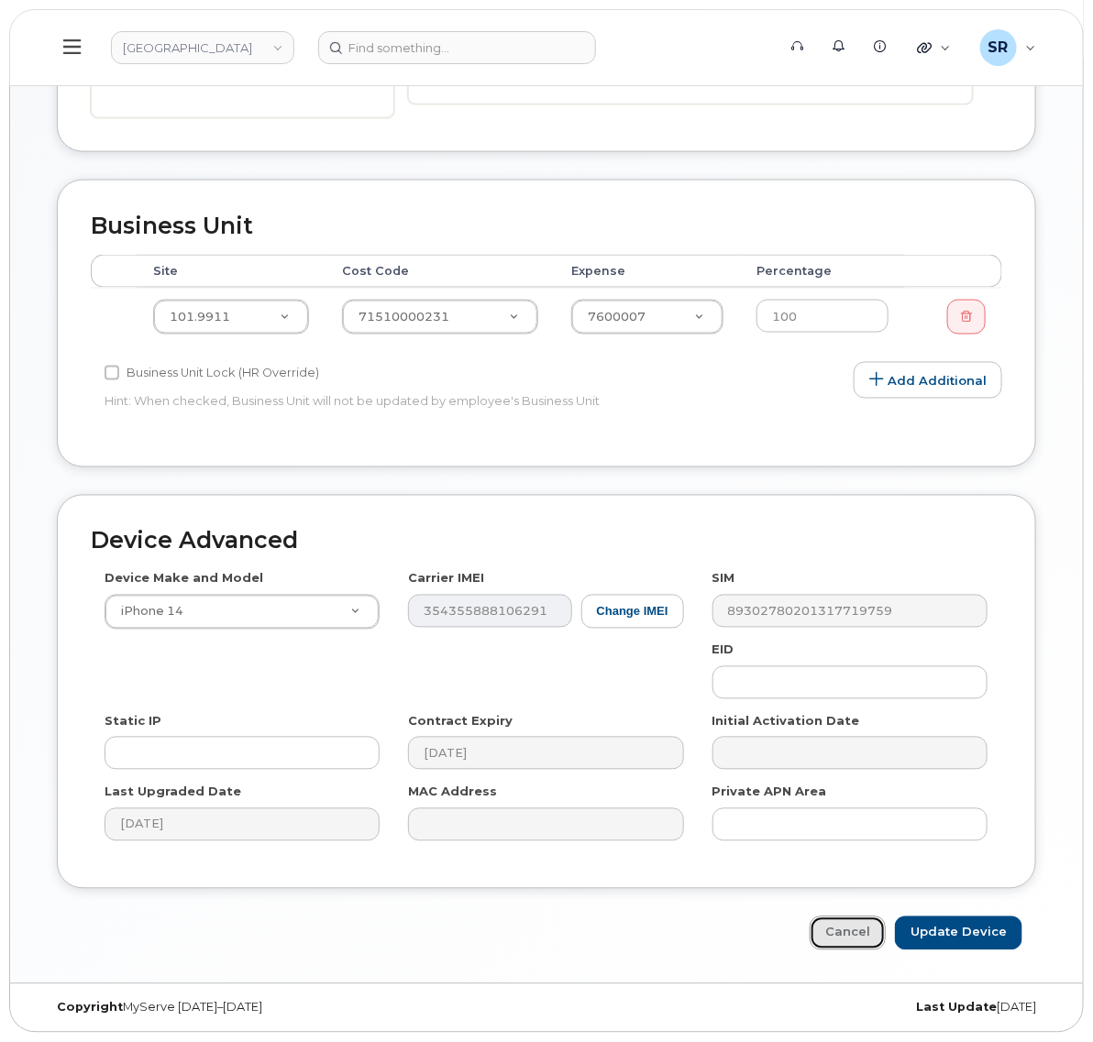
click at [878, 926] on link "Cancel" at bounding box center [847, 934] width 76 height 34
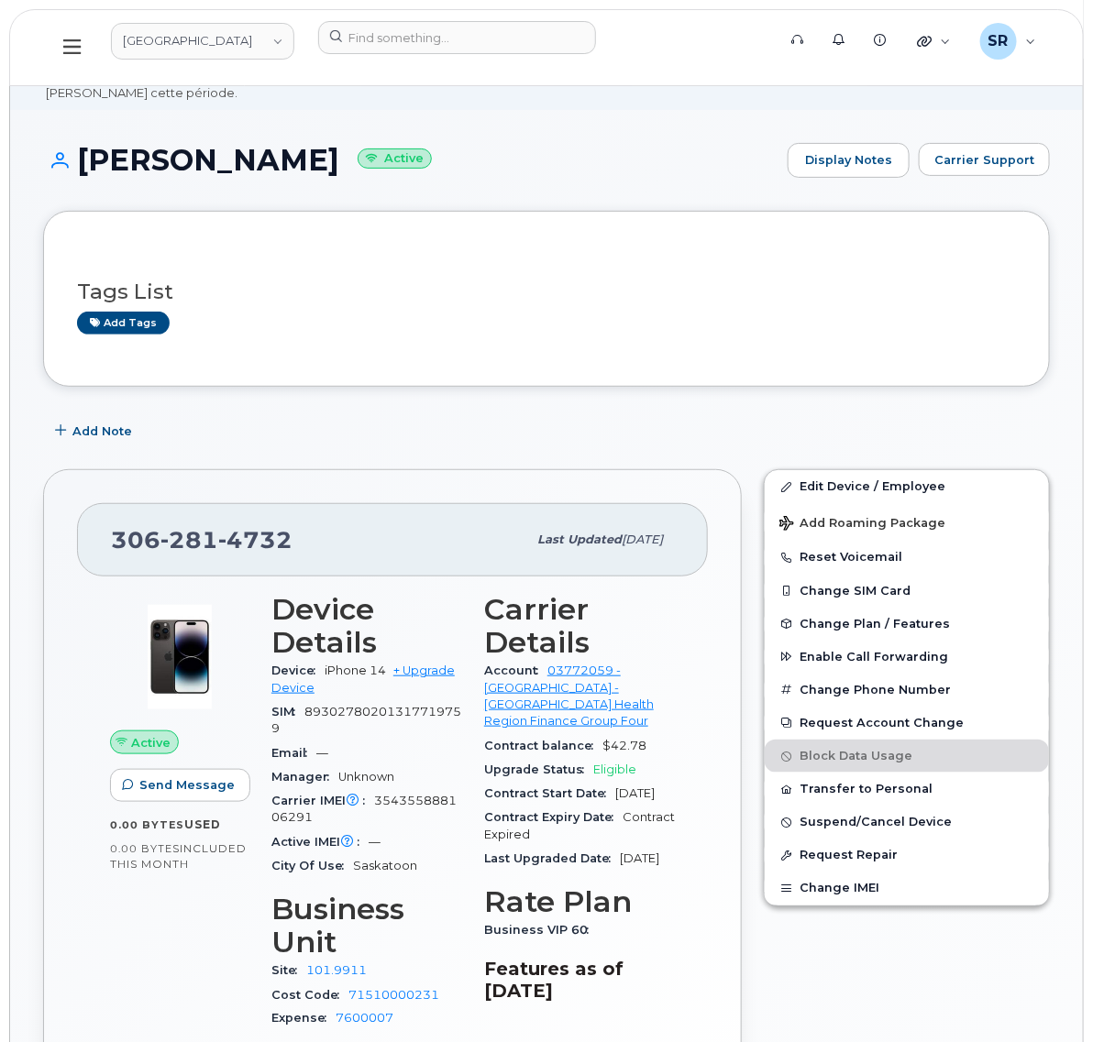
scroll to position [115, 0]
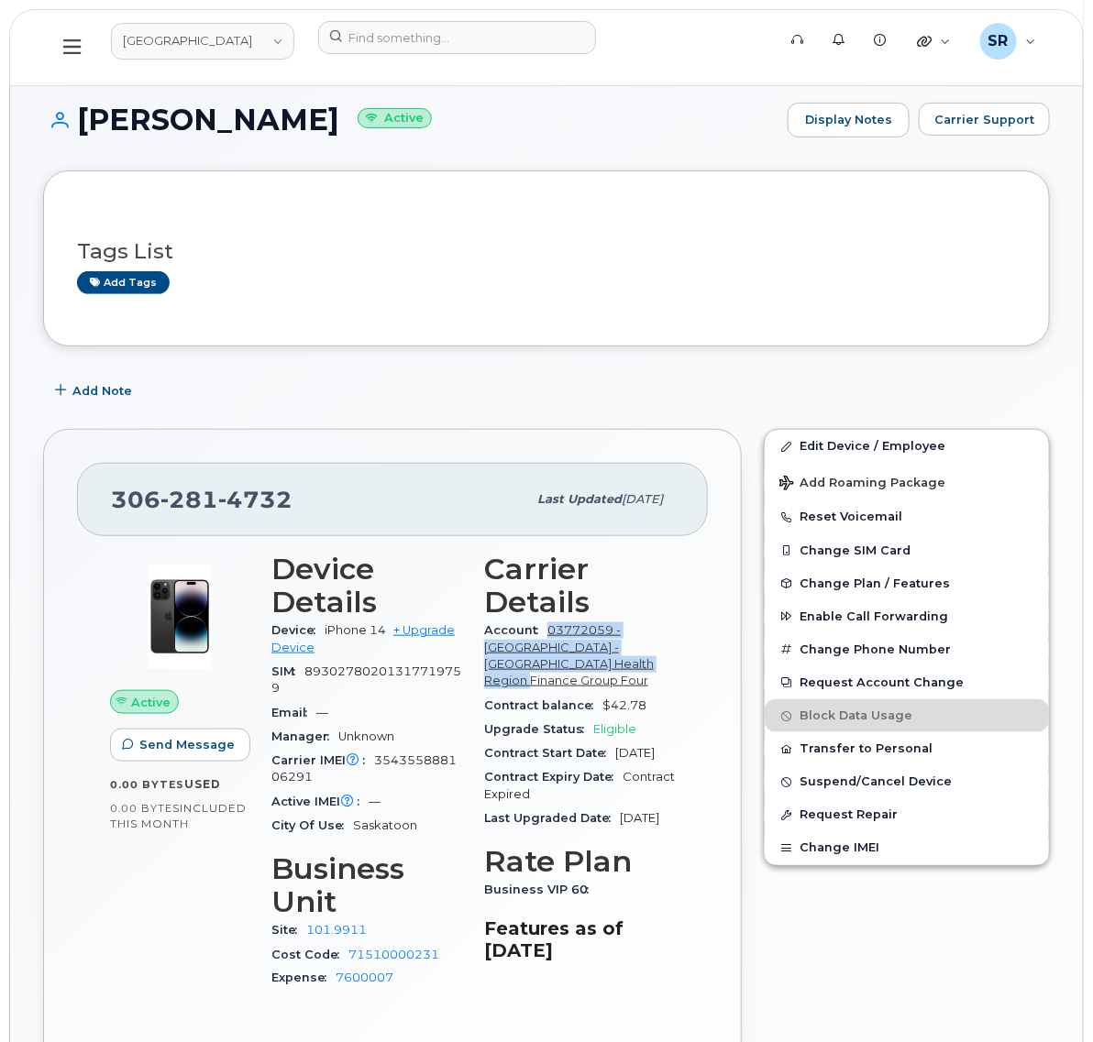
drag, startPoint x: 623, startPoint y: 669, endPoint x: 547, endPoint y: 633, distance: 84.1
click at [547, 633] on div "Account 03772059 - [GEOGRAPHIC_DATA] - [GEOGRAPHIC_DATA] Health Region Finance …" at bounding box center [579, 656] width 191 height 74
copy link "03772059 - [GEOGRAPHIC_DATA] - [GEOGRAPHIC_DATA] Health Region Finance Group Fo…"
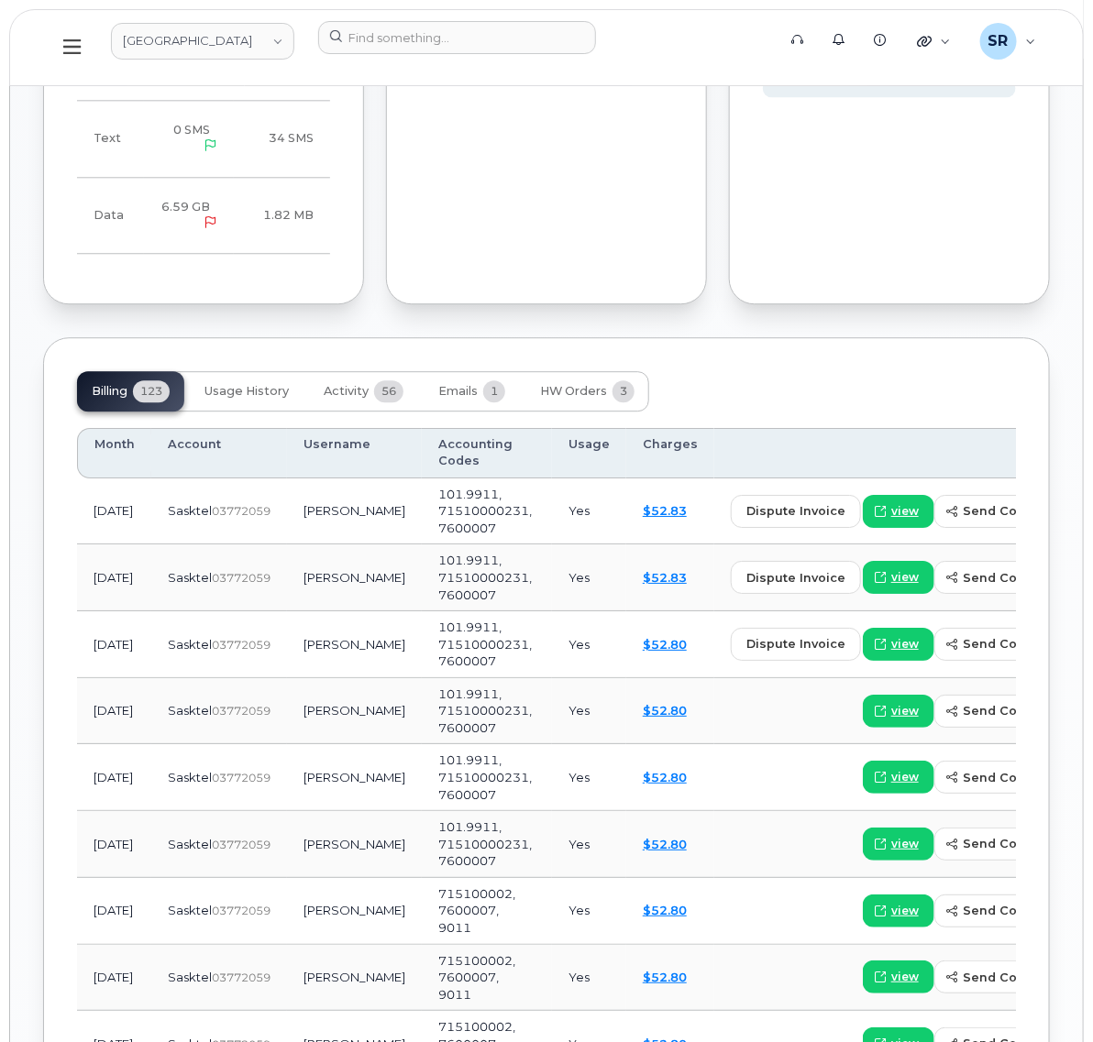
scroll to position [1490, 0]
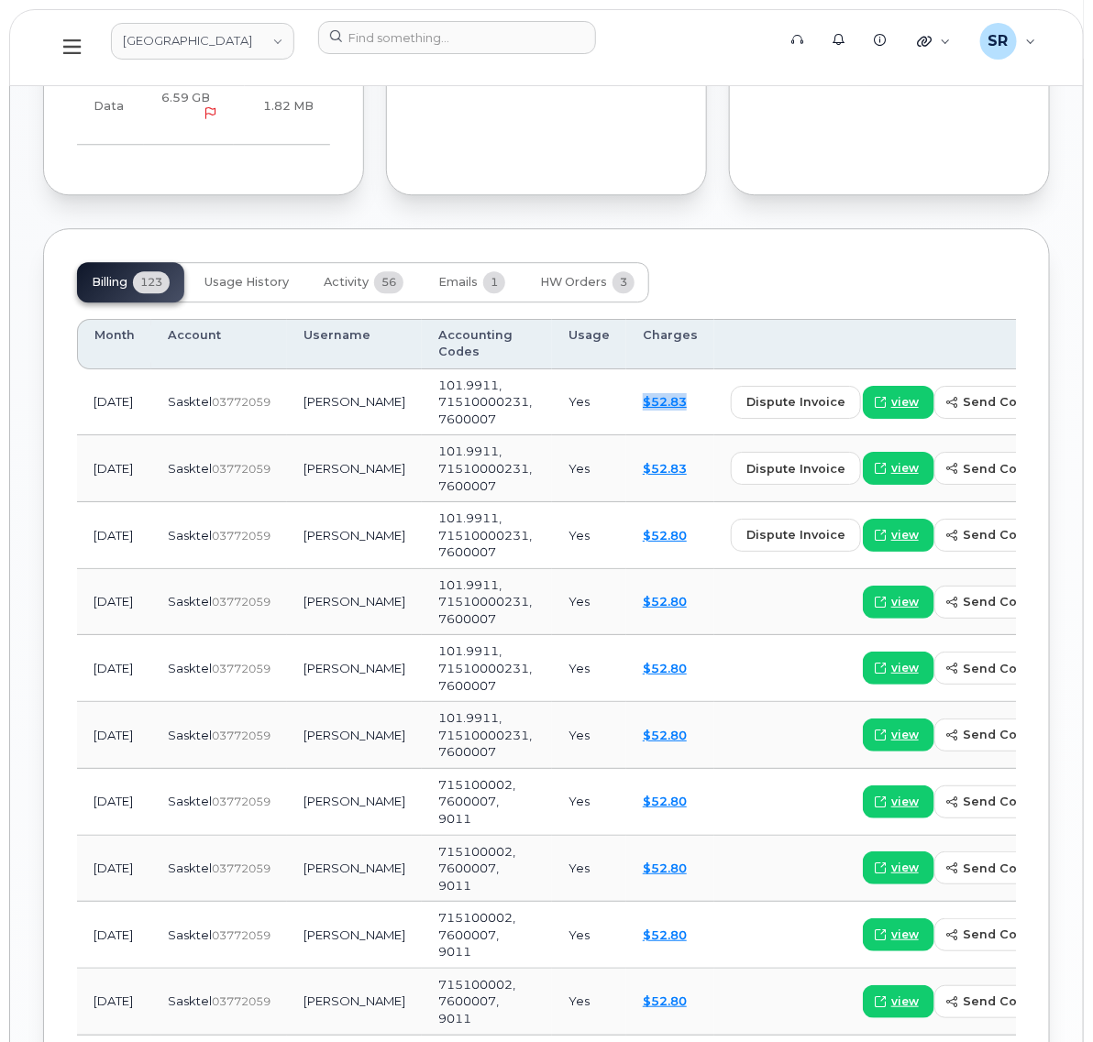
drag, startPoint x: 546, startPoint y: 410, endPoint x: 605, endPoint y: 410, distance: 58.7
click at [626, 410] on td "$52.83" at bounding box center [670, 402] width 88 height 67
copy link "$52.83"
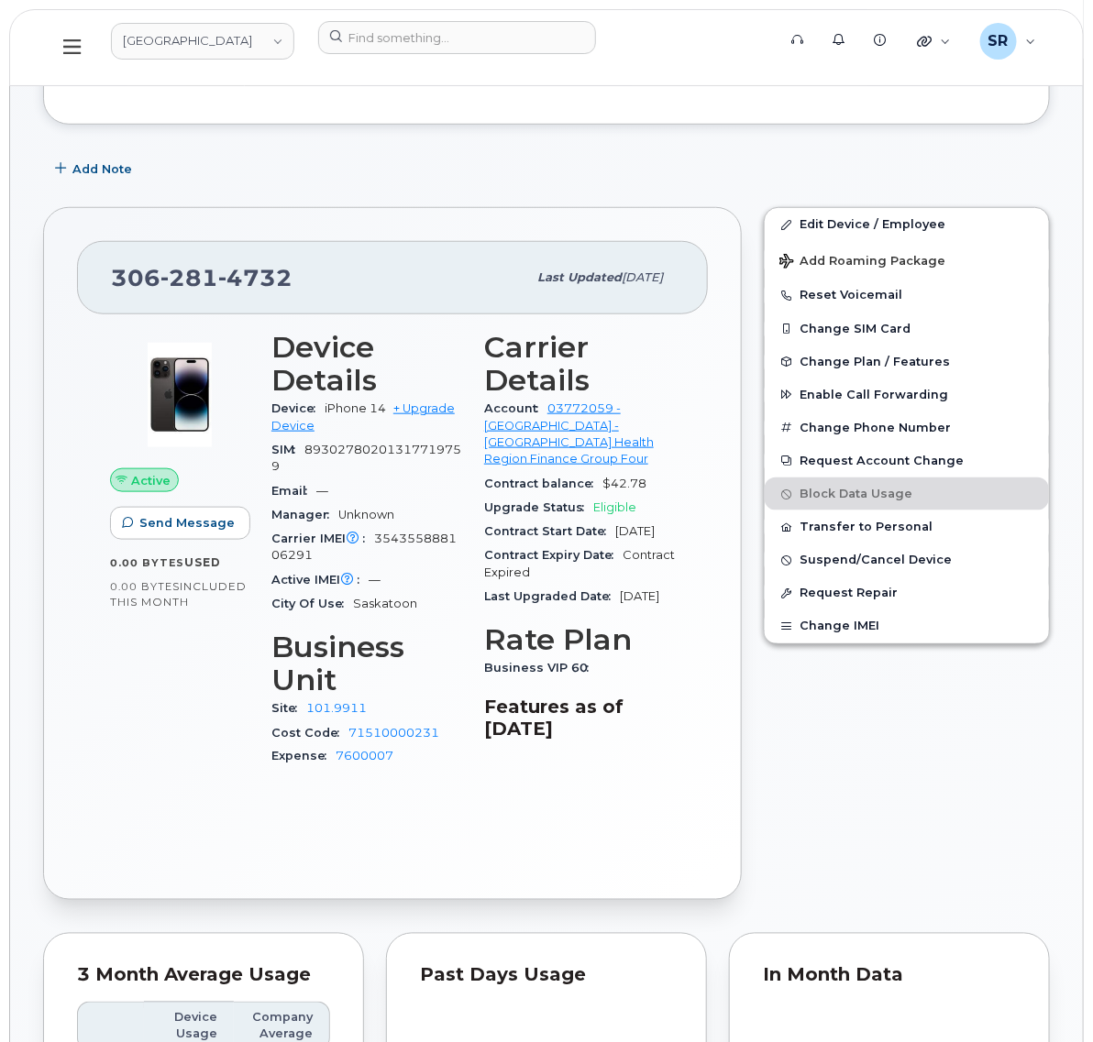
scroll to position [0, 0]
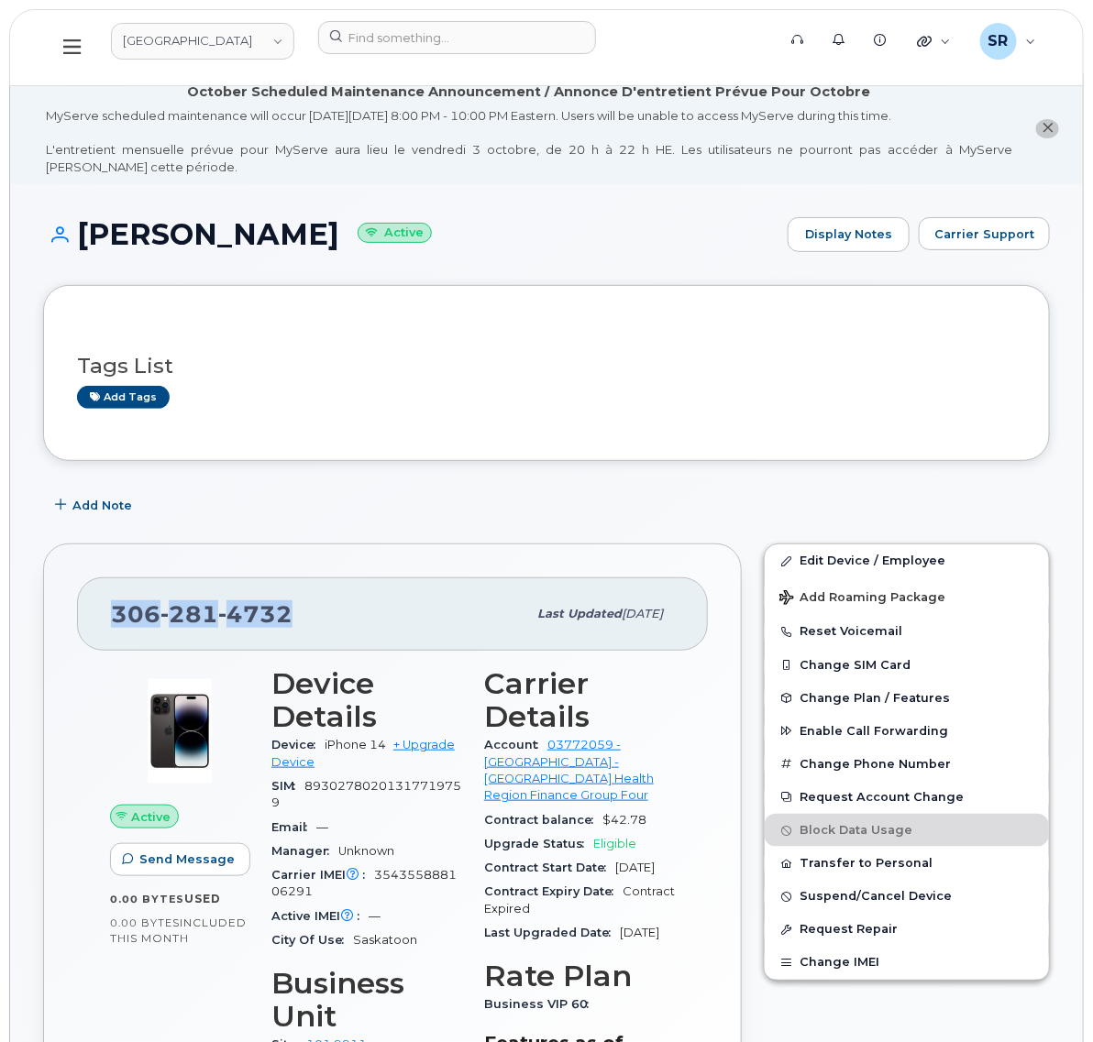
drag, startPoint x: 312, startPoint y: 625, endPoint x: 75, endPoint y: 603, distance: 237.5
click at [75, 603] on div "[PHONE_NUMBER] Last updated [DATE] Active Send Message 0.00 Bytes  used 0.00 By…" at bounding box center [392, 890] width 698 height 693
copy span "[PHONE_NUMBER]"
